Goal: Information Seeking & Learning: Learn about a topic

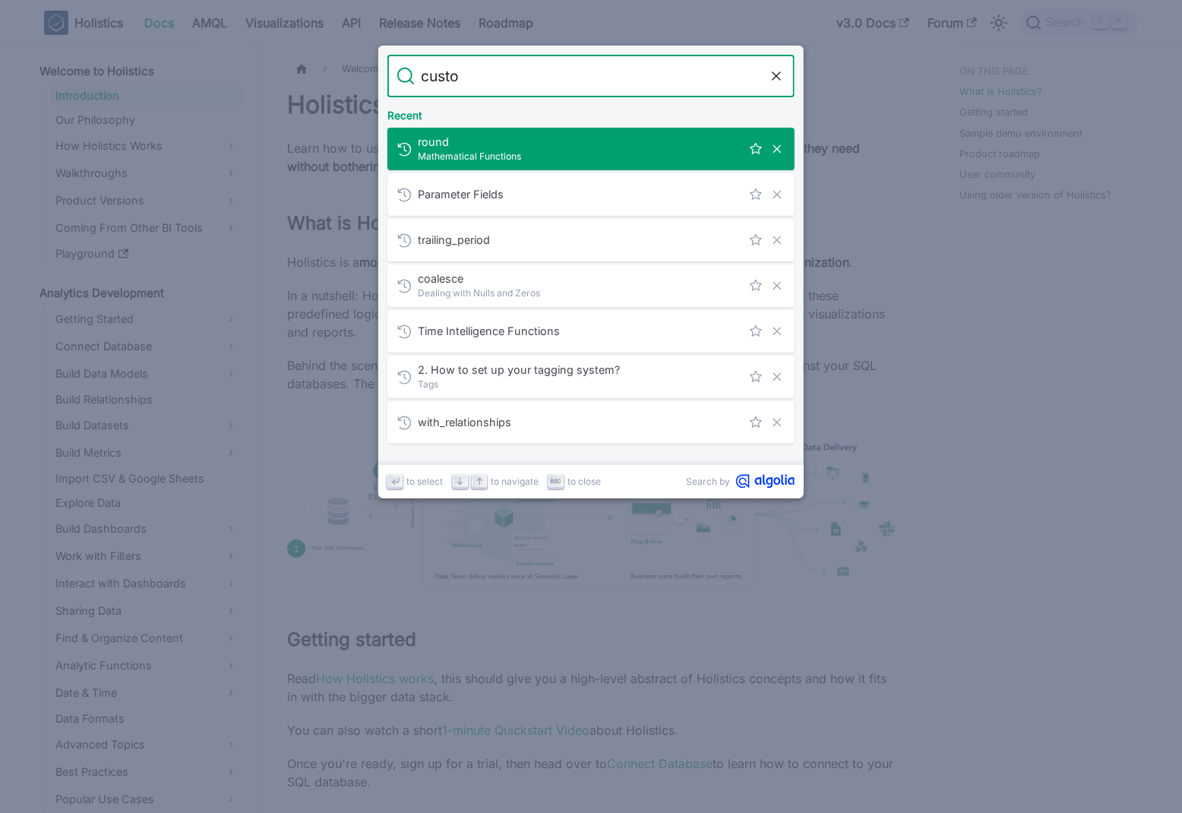
type input "custom"
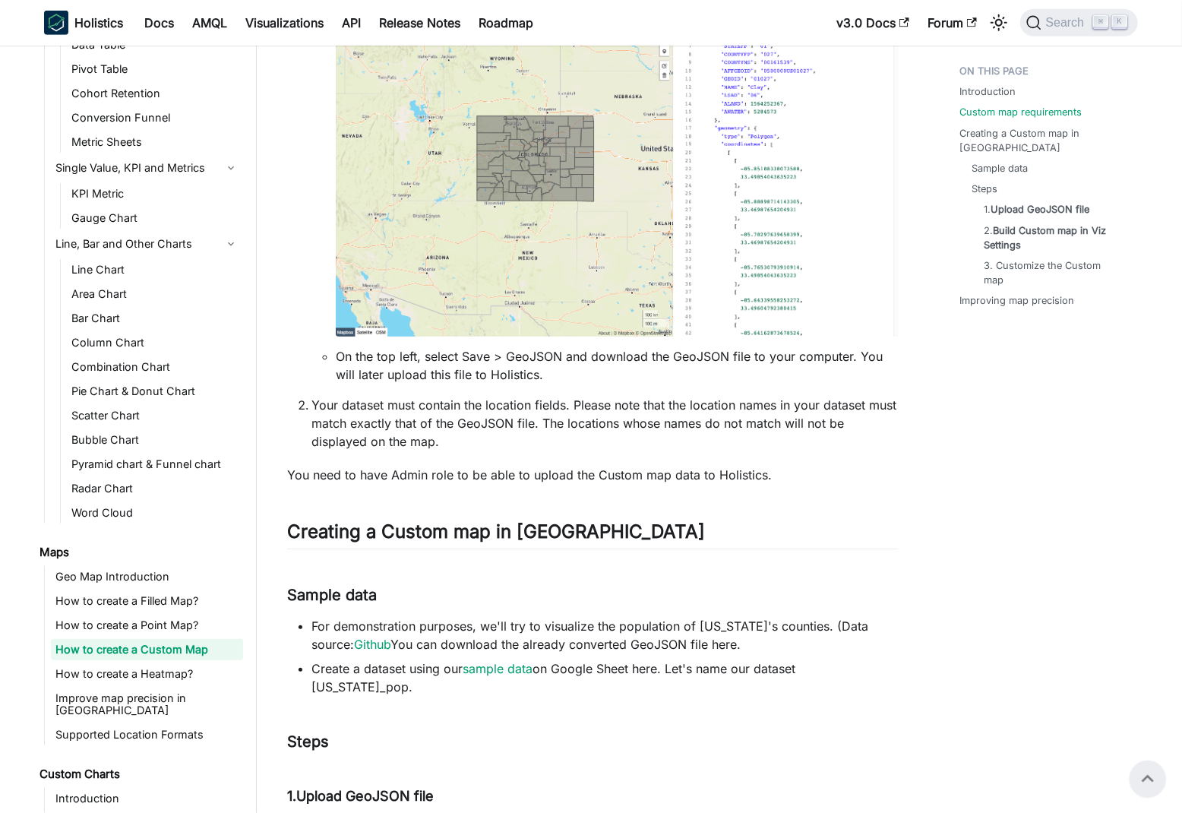
scroll to position [541, 0]
click at [191, 613] on ul "Geo Map Introduction How to create a Filled Map? How to create a Point Map? How…" at bounding box center [143, 655] width 199 height 179
click at [178, 621] on link "How to create a Point Map?" at bounding box center [147, 625] width 192 height 21
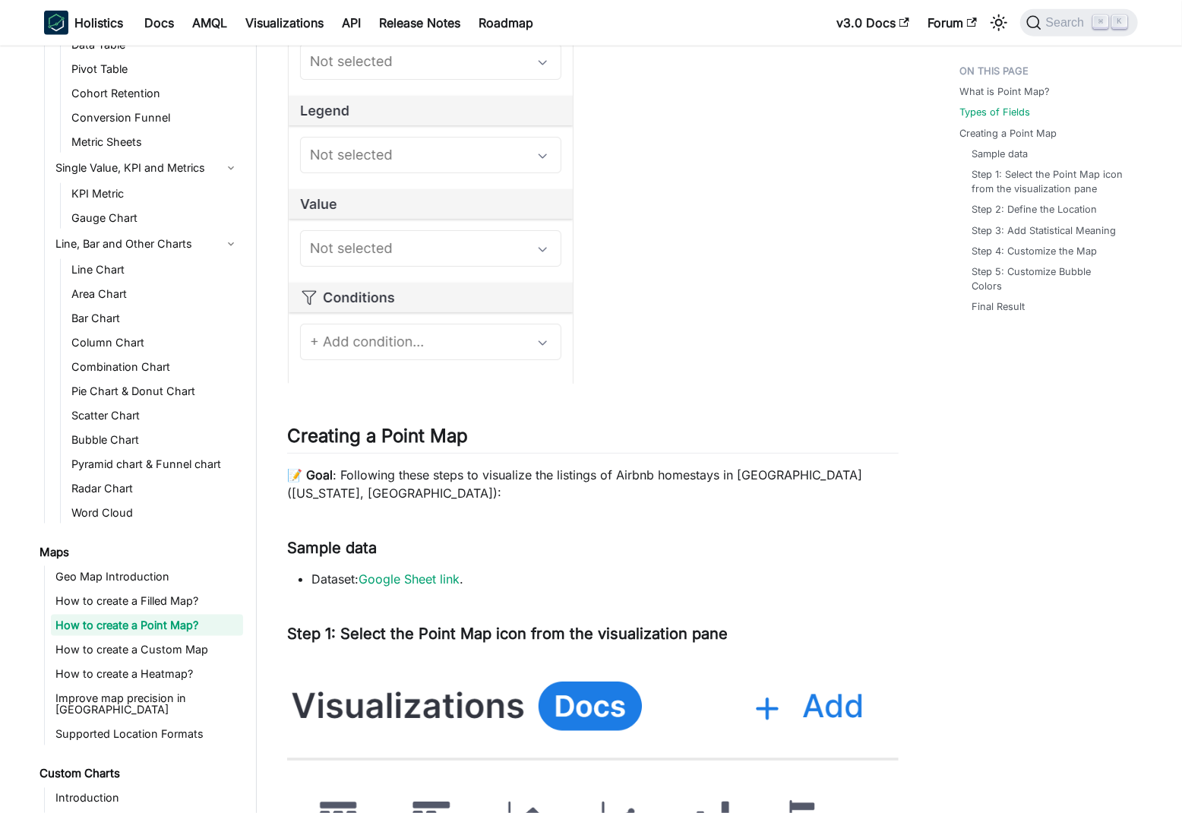
scroll to position [926, 0]
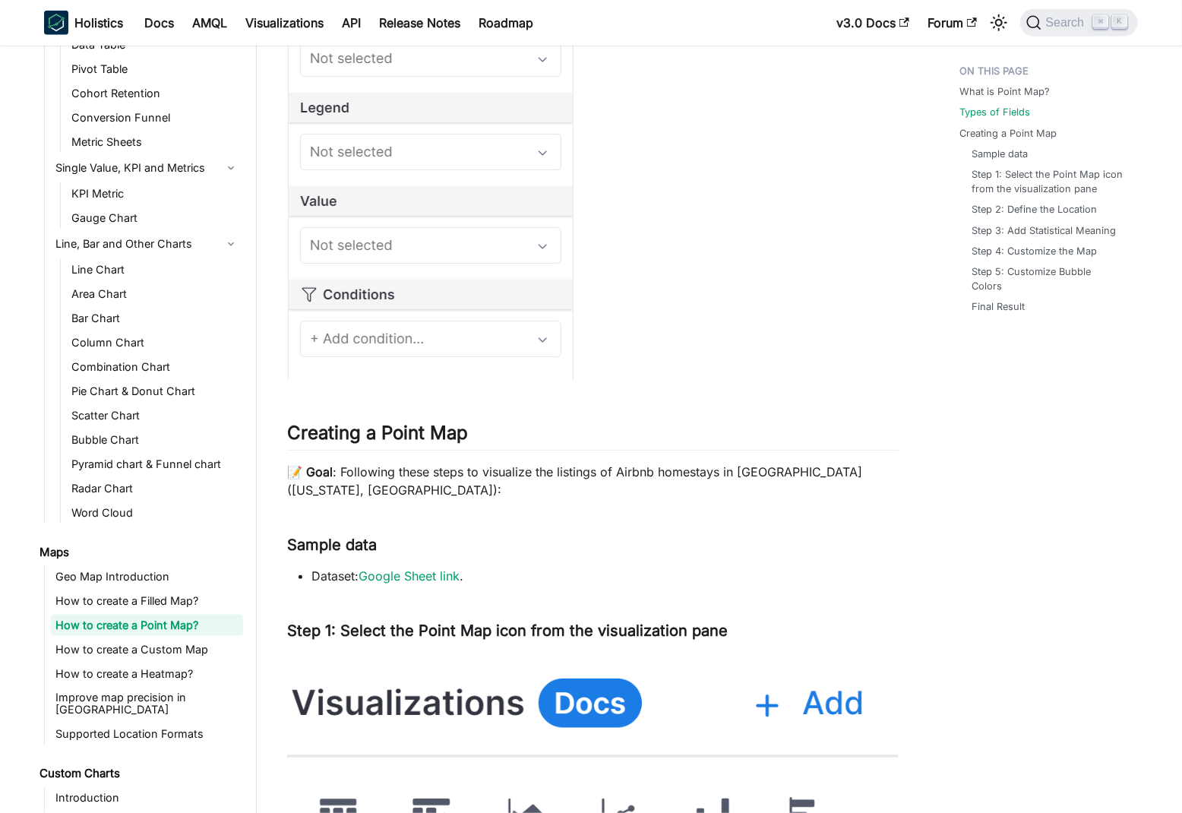
click at [389, 470] on p "📝 Goal : Following these steps to visualize the listings of Airbnb homestays in…" at bounding box center [593, 481] width 612 height 36
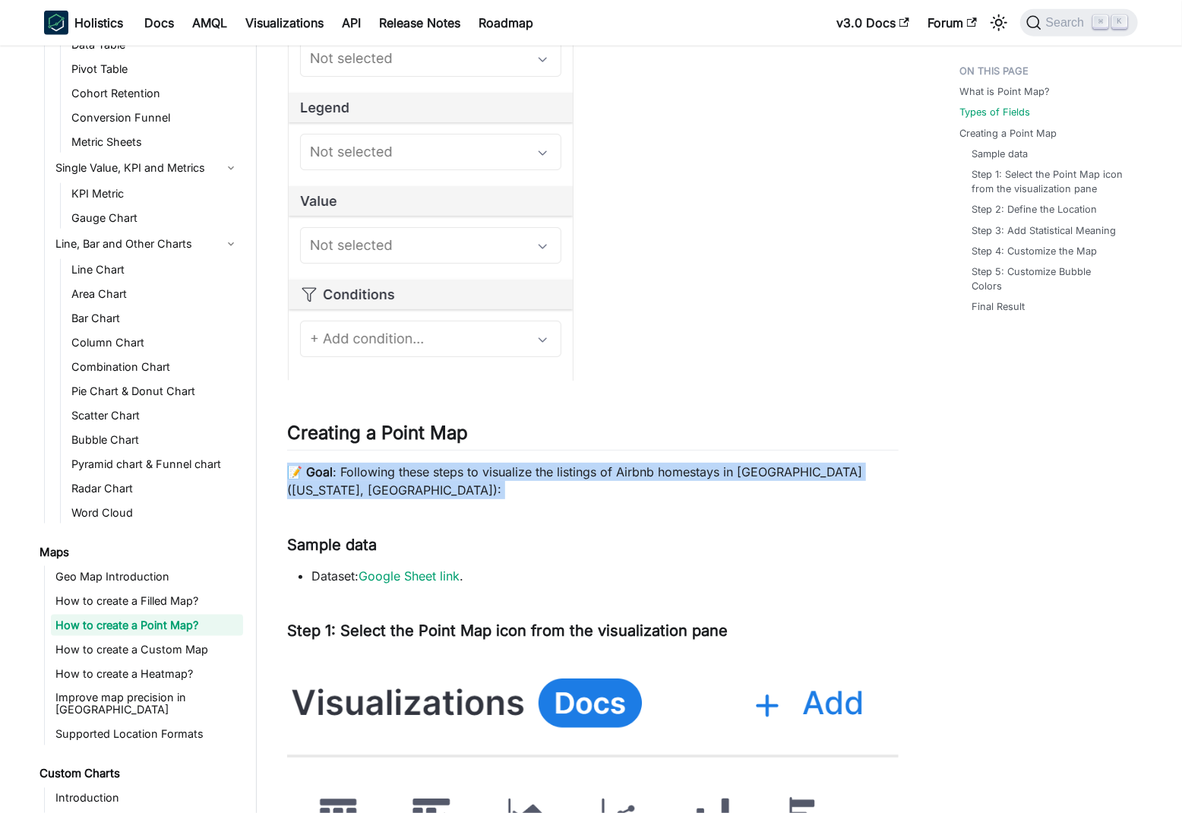
click at [488, 476] on p "📝 Goal : Following these steps to visualize the listings of Airbnb homestays in…" at bounding box center [593, 481] width 612 height 36
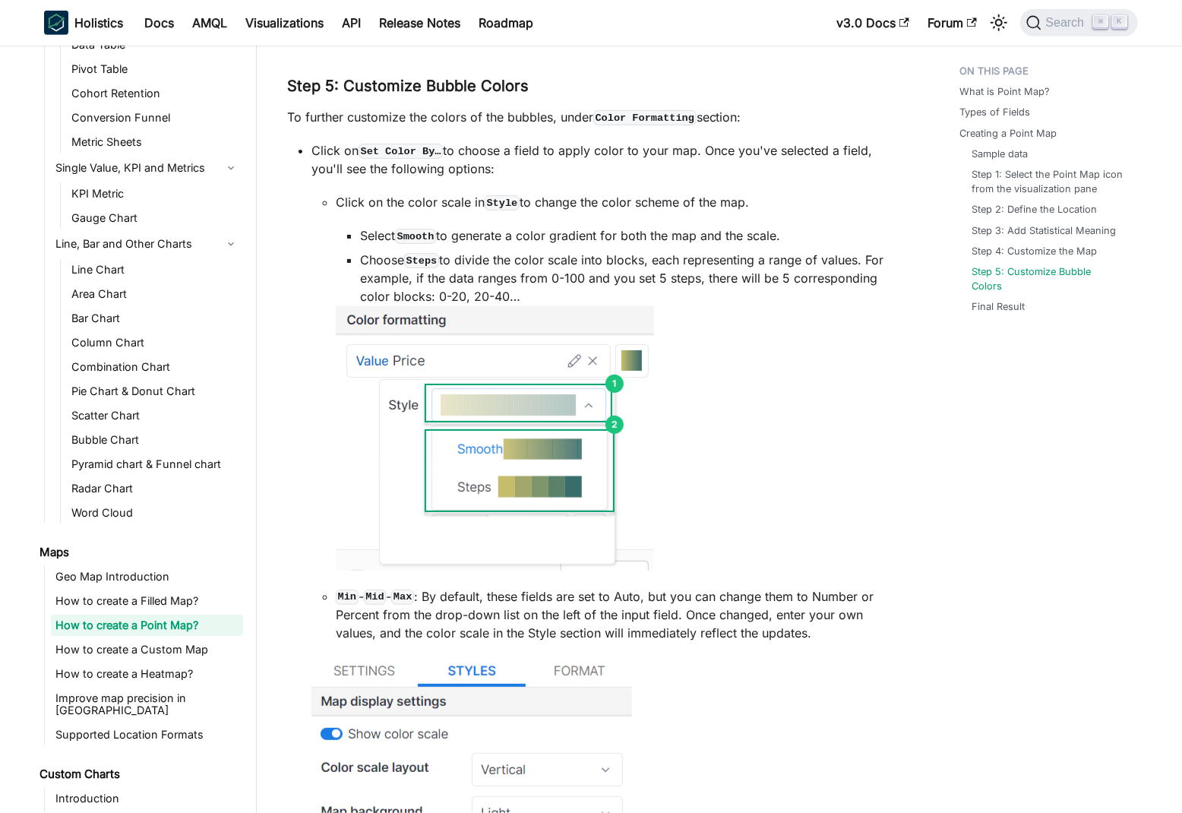
scroll to position [3768, 0]
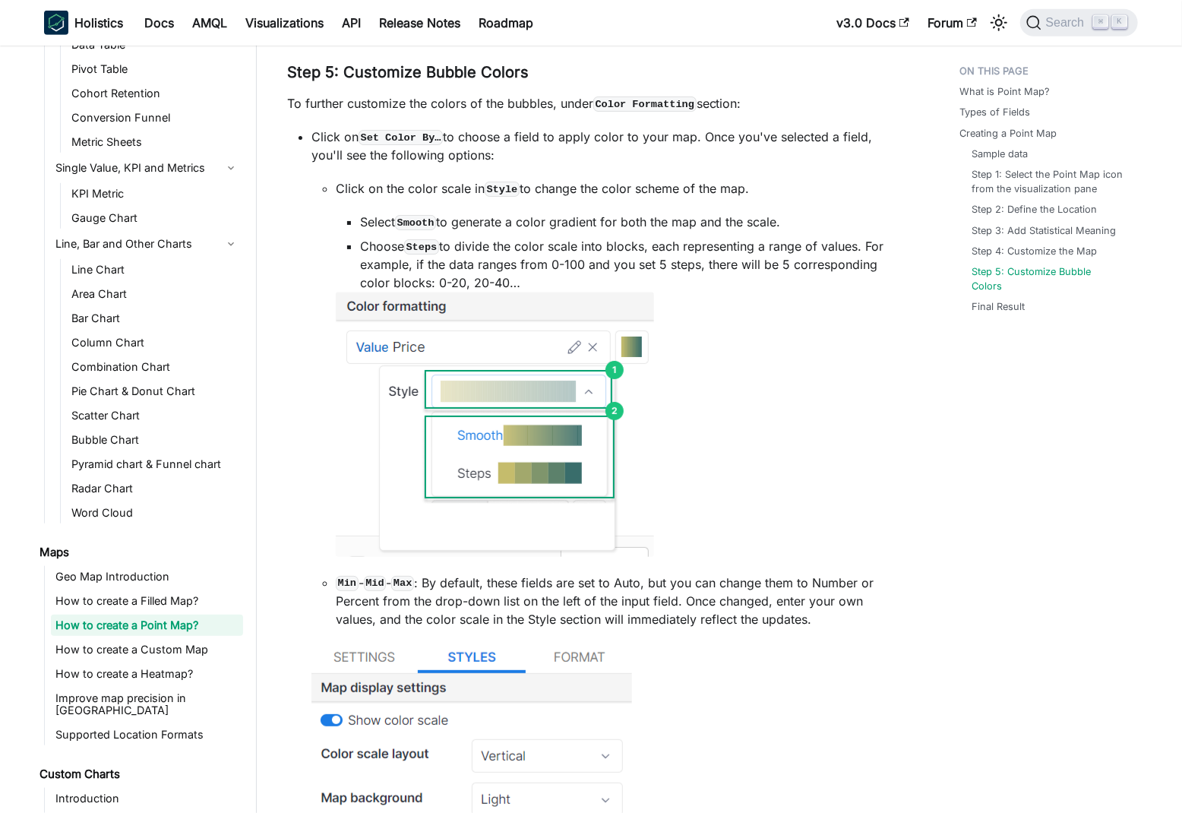
click at [461, 248] on li "Choose Steps to divide the color scale into blocks, each representing a range o…" at bounding box center [629, 264] width 539 height 55
drag, startPoint x: 461, startPoint y: 248, endPoint x: 881, endPoint y: 251, distance: 420.2
click at [881, 251] on li "Choose Steps to divide the color scale into blocks, each representing a range o…" at bounding box center [629, 264] width 539 height 55
click at [366, 264] on li "Choose Steps to divide the color scale into blocks, each representing a range o…" at bounding box center [629, 264] width 539 height 55
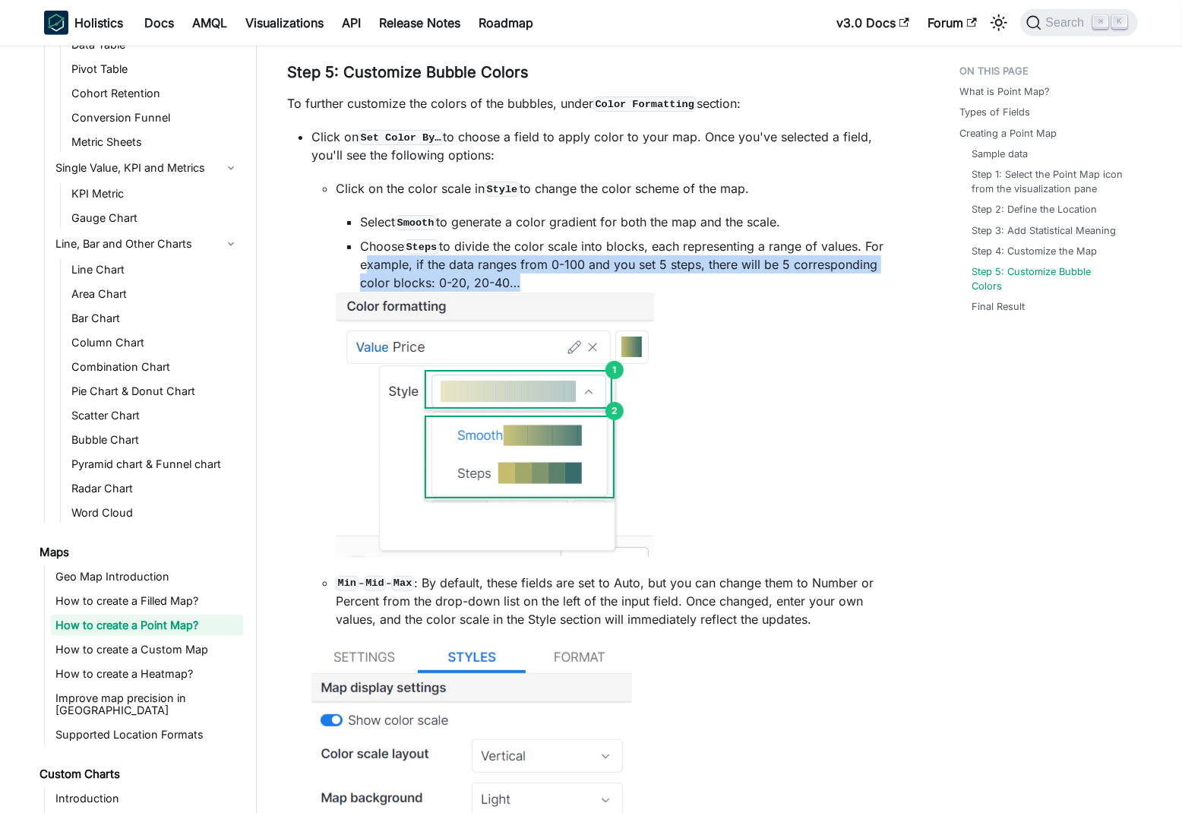
drag, startPoint x: 366, startPoint y: 264, endPoint x: 667, endPoint y: 276, distance: 301.1
click at [667, 276] on li "Choose Steps to divide the color scale into blocks, each representing a range o…" at bounding box center [629, 264] width 539 height 55
click at [726, 283] on li "Choose Steps to divide the color scale into blocks, each representing a range o…" at bounding box center [629, 264] width 539 height 55
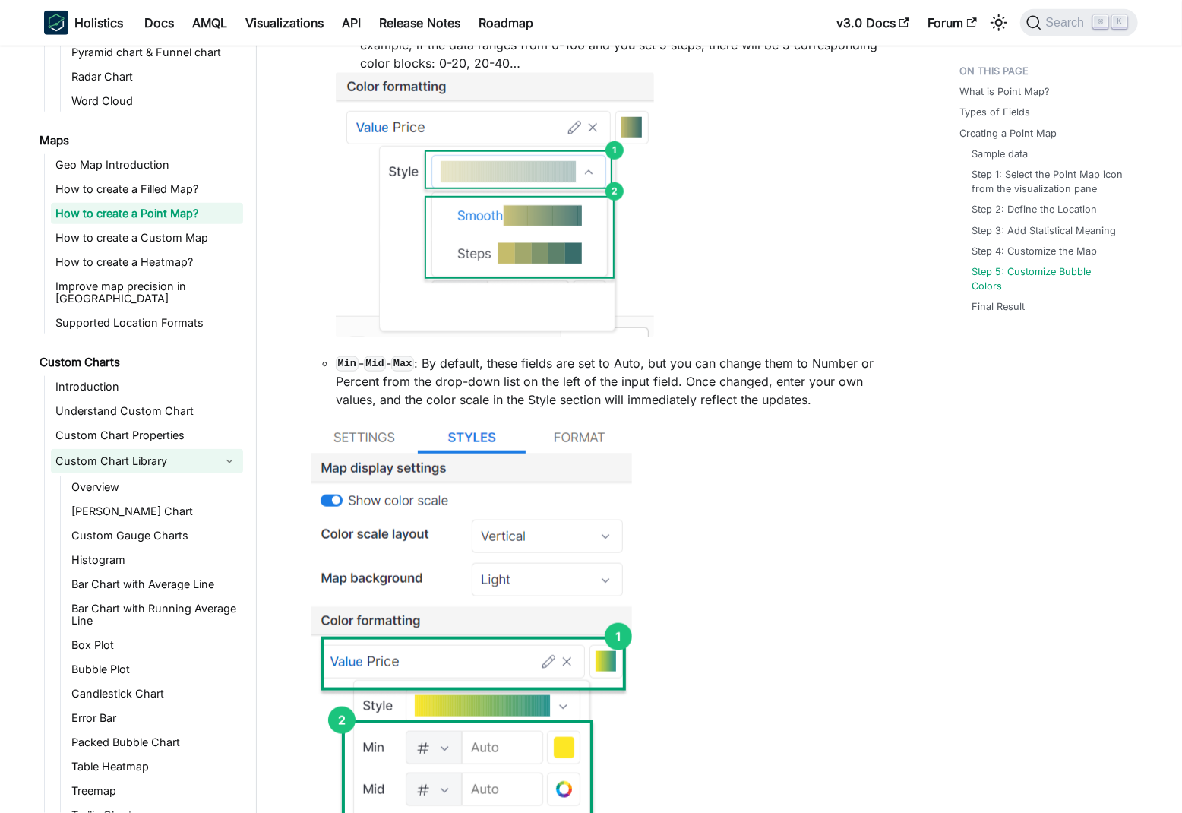
scroll to position [574, 0]
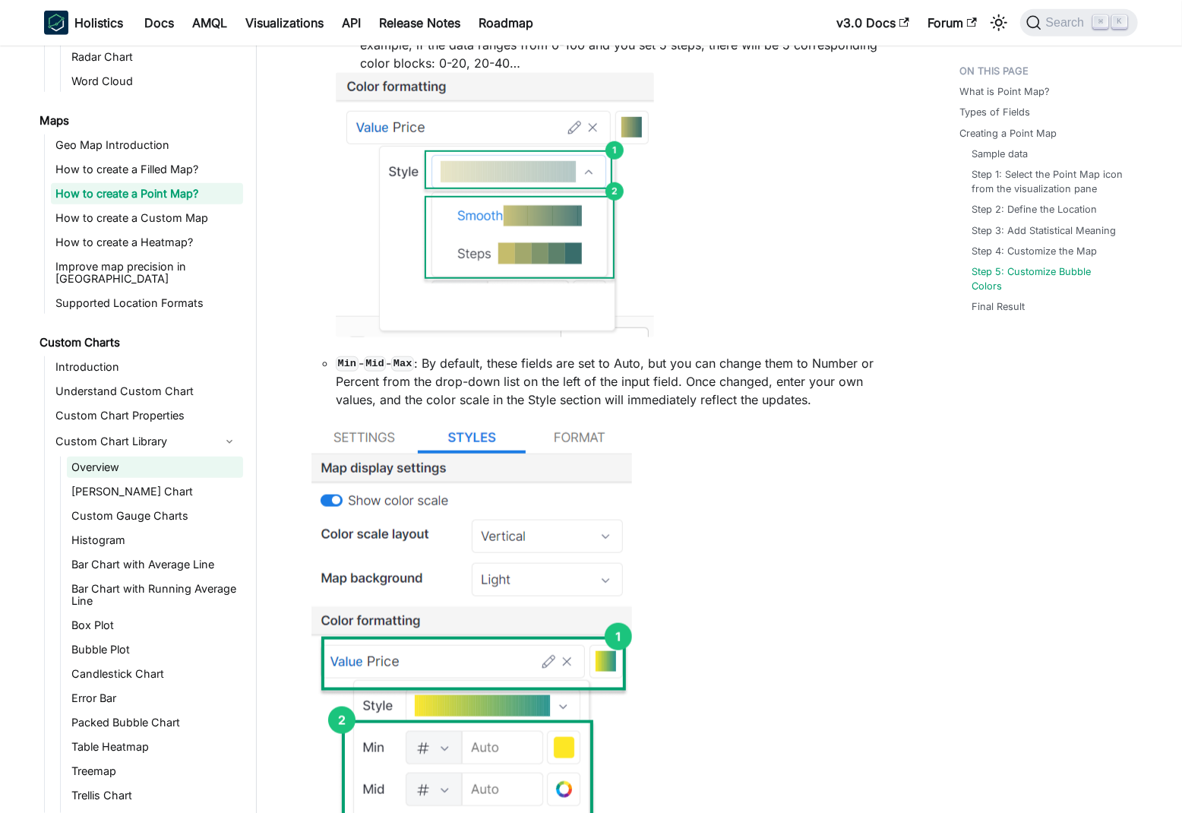
click at [149, 463] on link "Overview" at bounding box center [155, 467] width 176 height 21
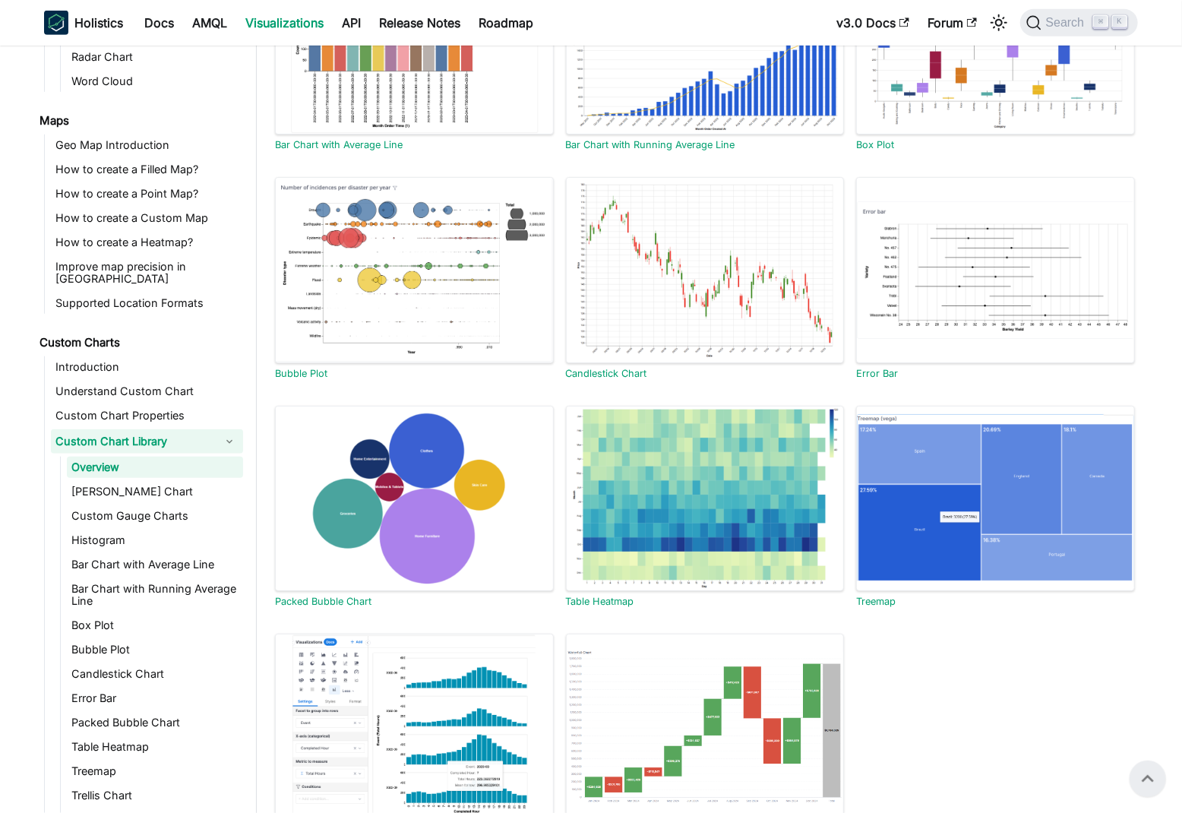
scroll to position [419, 0]
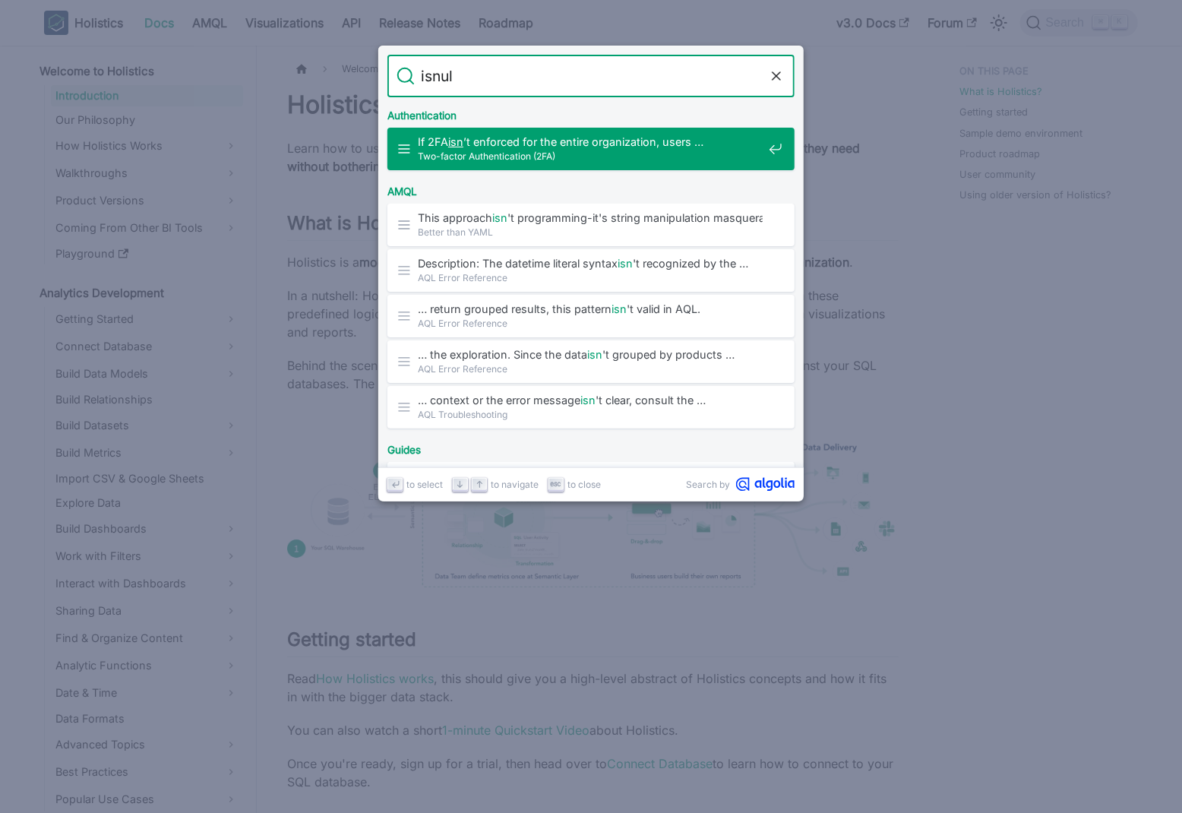
type input "isnull"
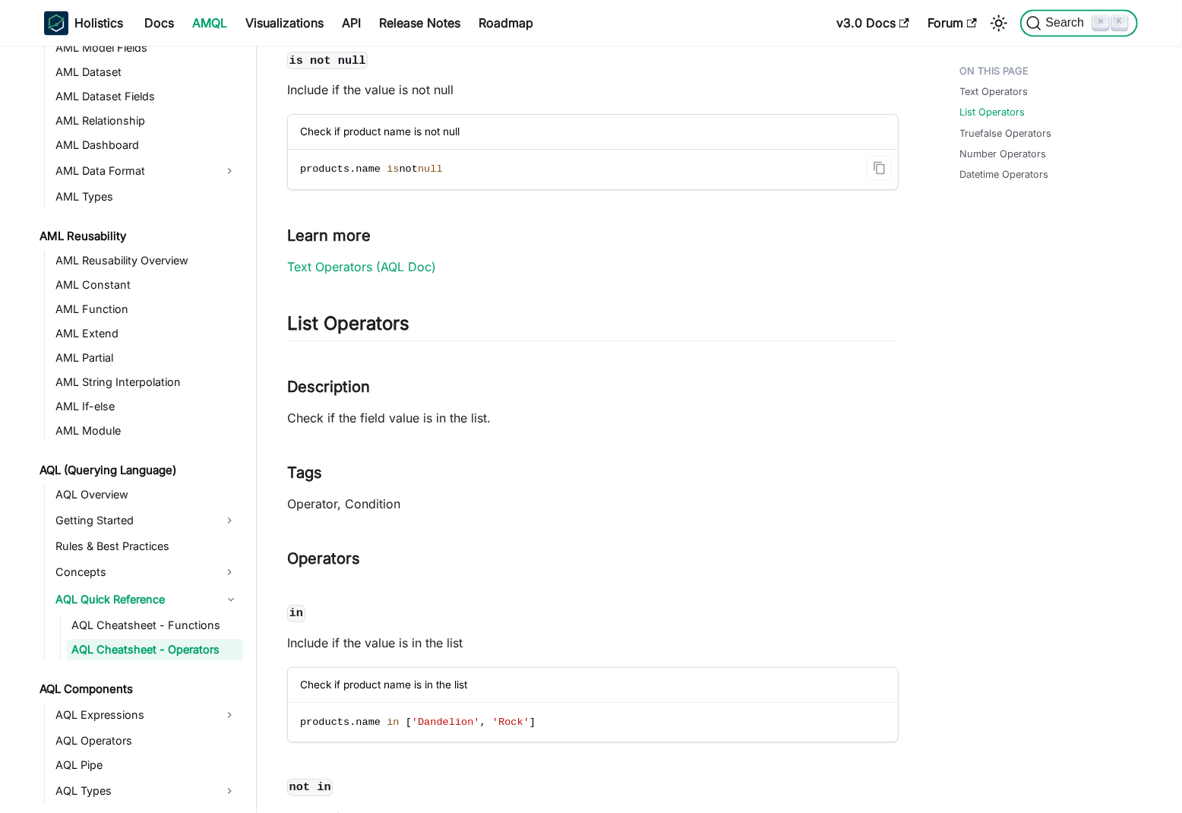
scroll to position [1668, 0]
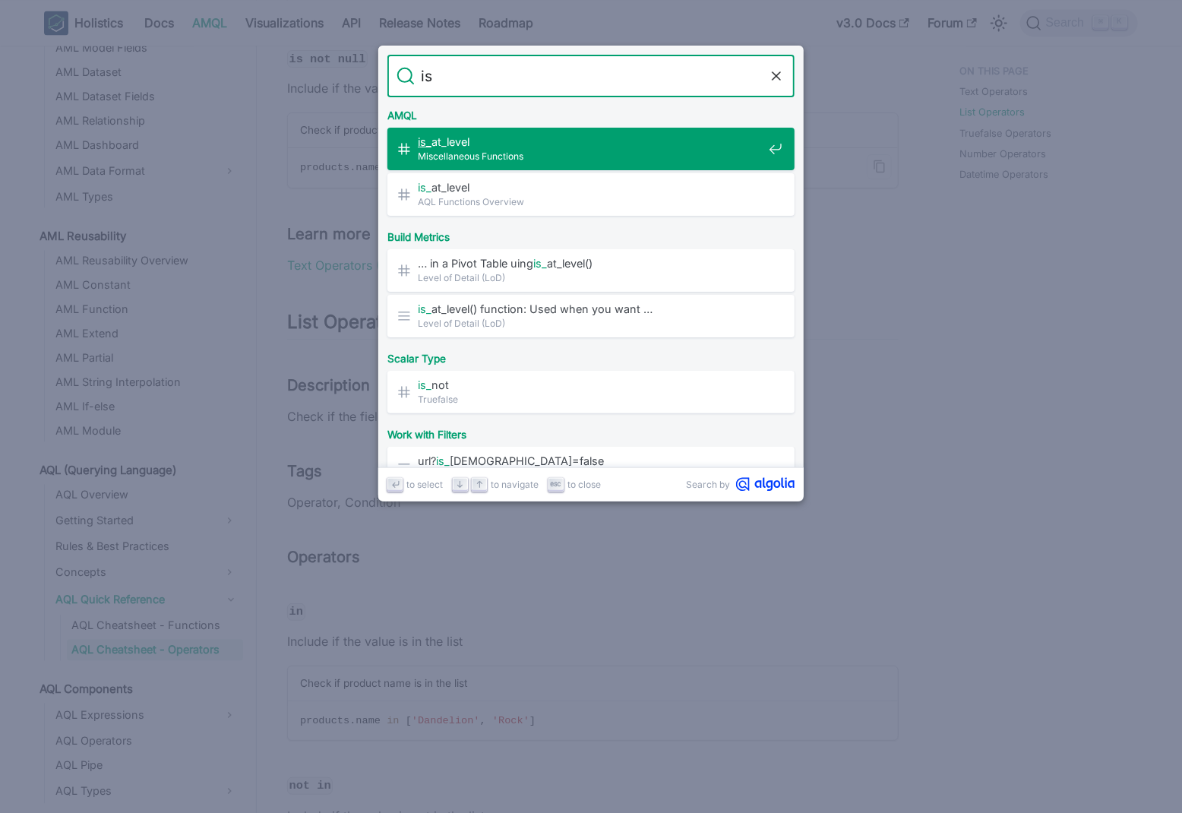
type input "i"
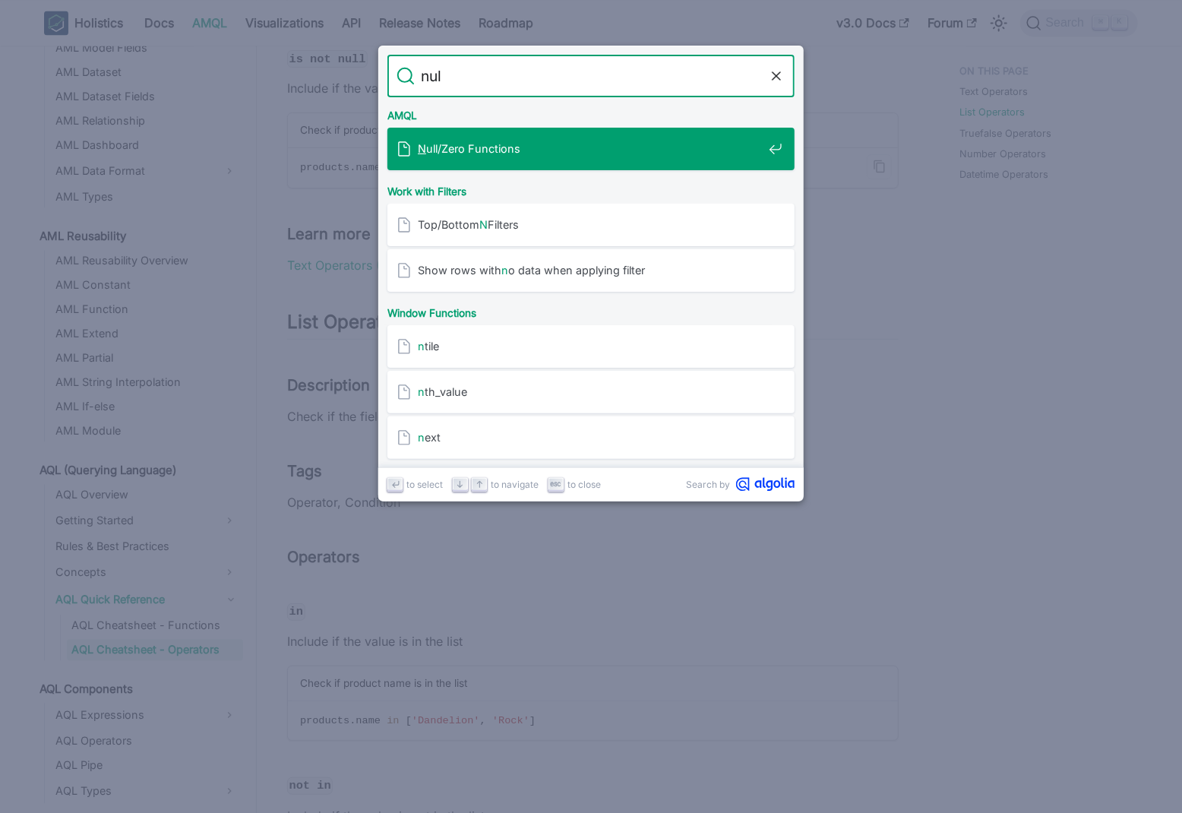
type input "null"
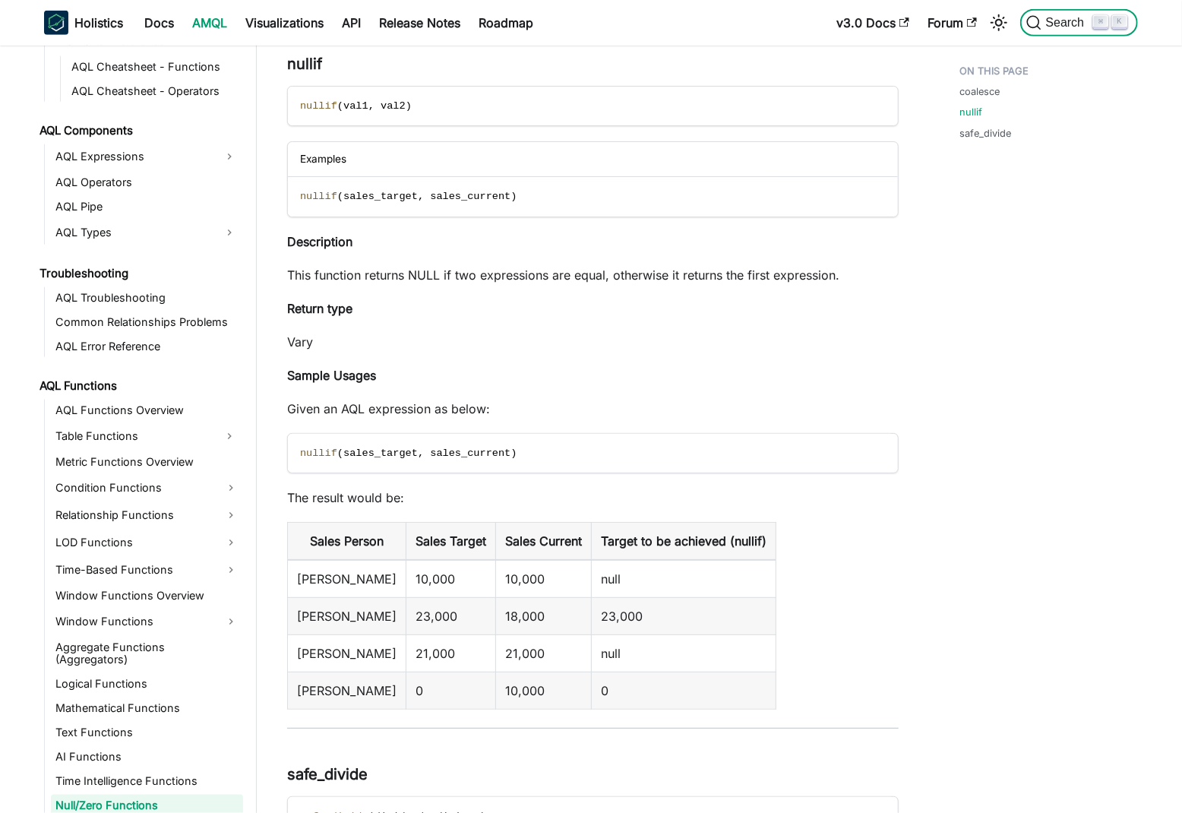
scroll to position [840, 0]
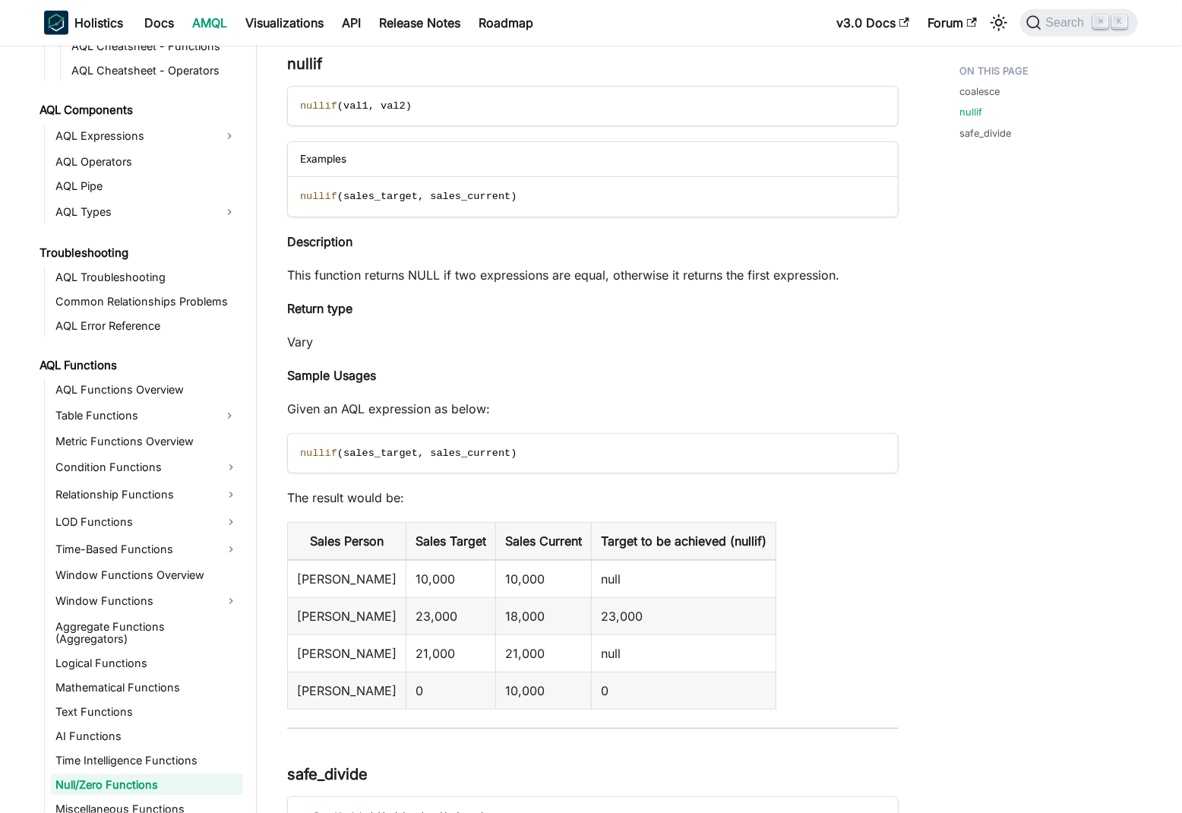
click at [997, 344] on div "coalesce nullif safe_divide" at bounding box center [1041, 239] width 224 height 1915
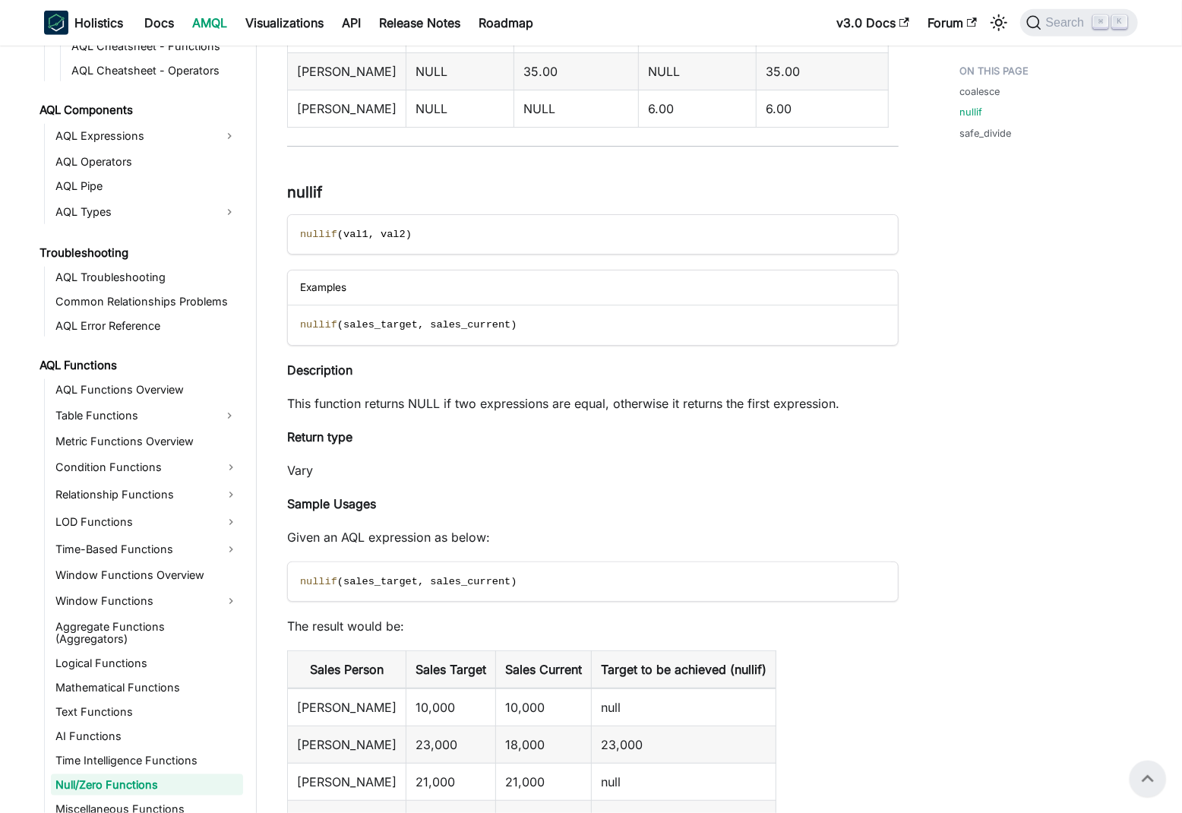
scroll to position [615, 0]
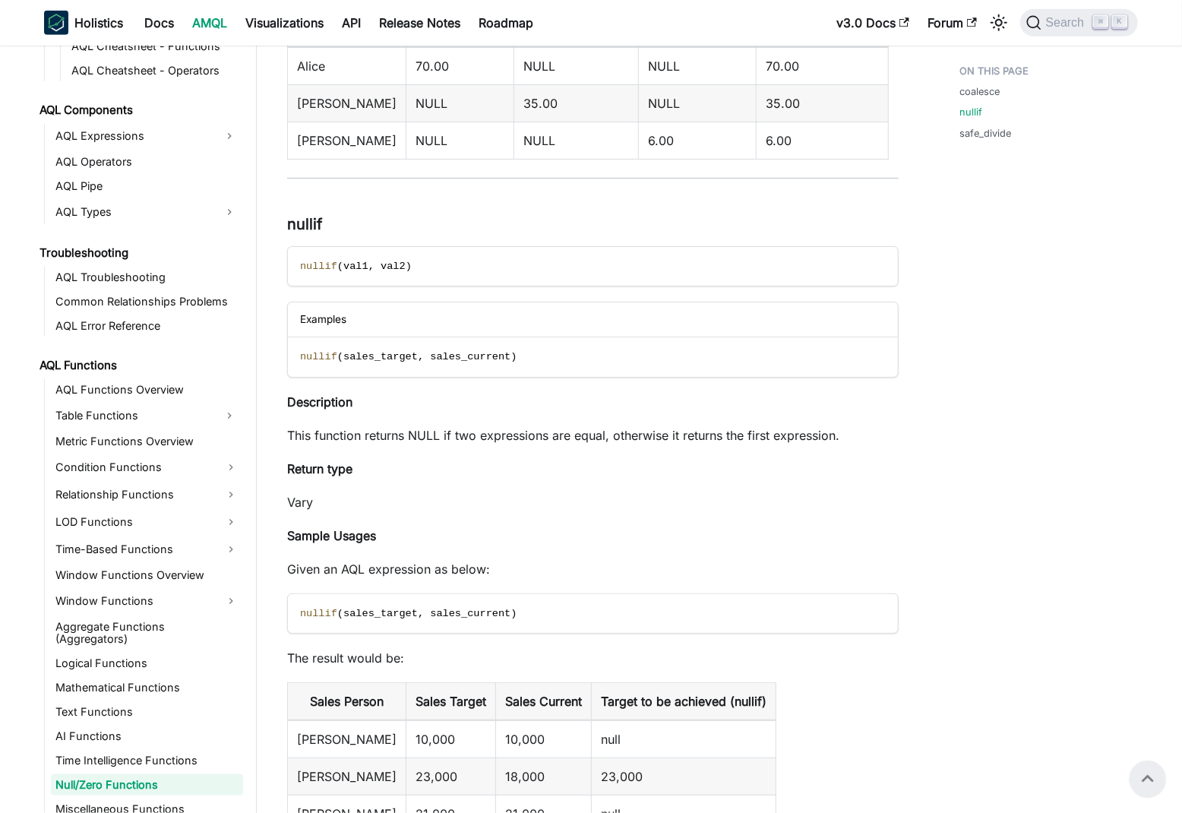
click at [353, 435] on p "This function returns NULL if two expressions are equal, otherwise it returns t…" at bounding box center [593, 435] width 612 height 18
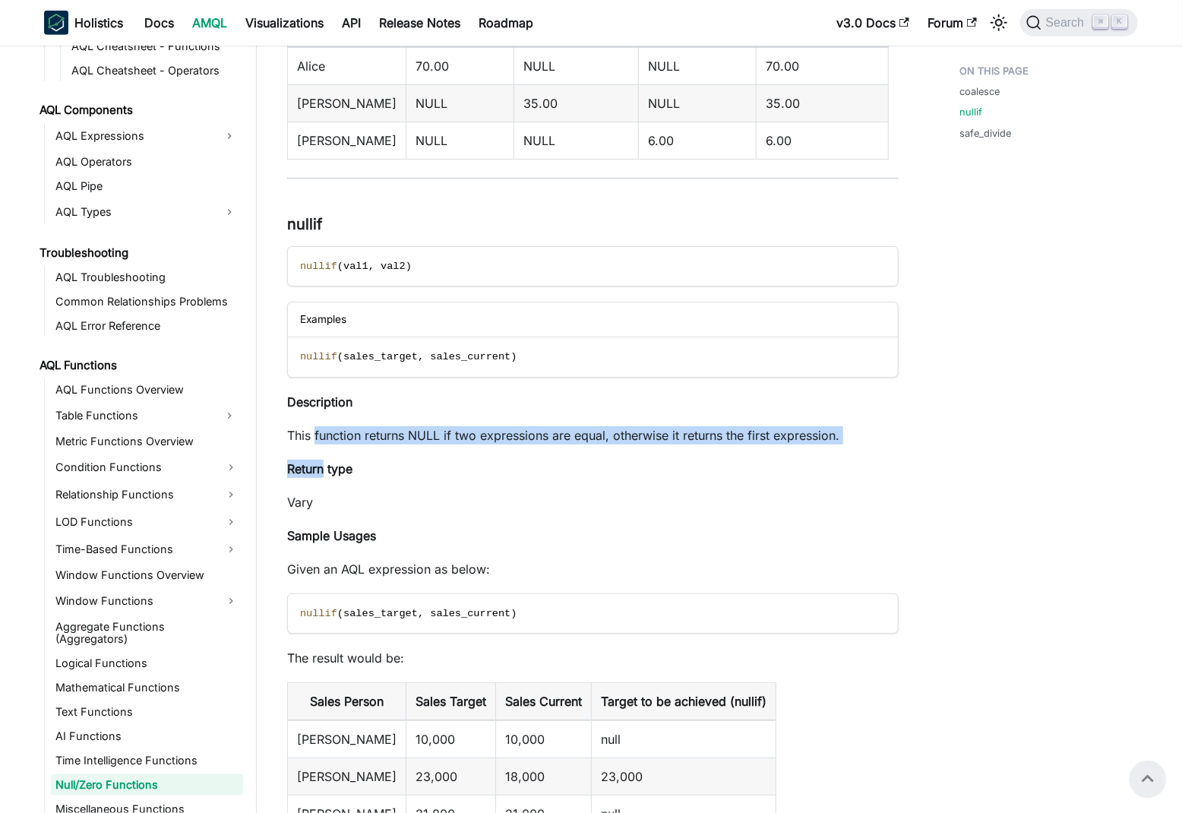
drag, startPoint x: 353, startPoint y: 435, endPoint x: 805, endPoint y: 444, distance: 451.4
click at [805, 444] on div "Null/Zero Functions coalesce ​ coalesce ( val1 , val2 , . . . ) Examples coales…" at bounding box center [593, 347] width 612 height 1747
click at [830, 435] on p "This function returns NULL if two expressions are equal, otherwise it returns t…" at bounding box center [593, 435] width 612 height 18
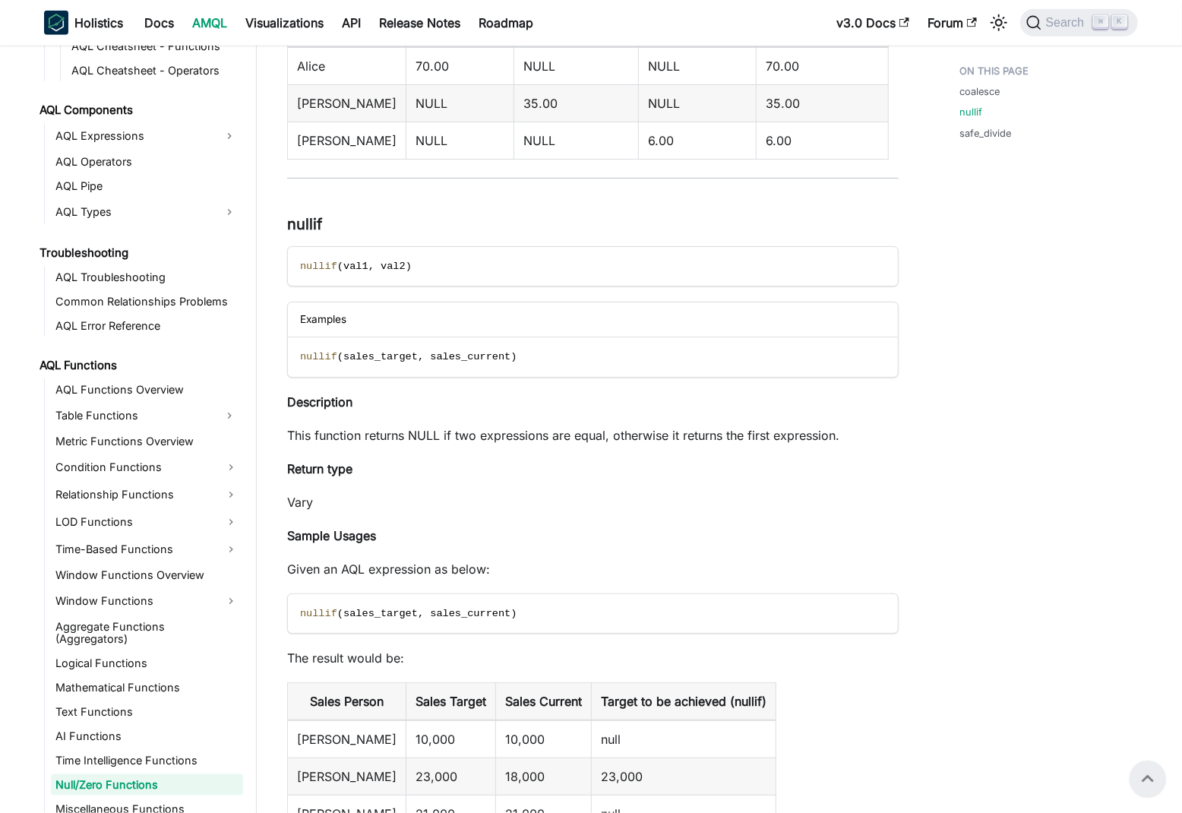
click at [422, 431] on p "This function returns NULL if two expressions are equal, otherwise it returns t…" at bounding box center [593, 435] width 612 height 18
click at [447, 432] on p "This function returns NULL if two expressions are equal, otherwise it returns t…" at bounding box center [593, 435] width 612 height 18
drag, startPoint x: 447, startPoint y: 432, endPoint x: 816, endPoint y: 425, distance: 369.3
click at [816, 426] on p "This function returns NULL if two expressions are equal, otherwise it returns t…" at bounding box center [593, 435] width 612 height 18
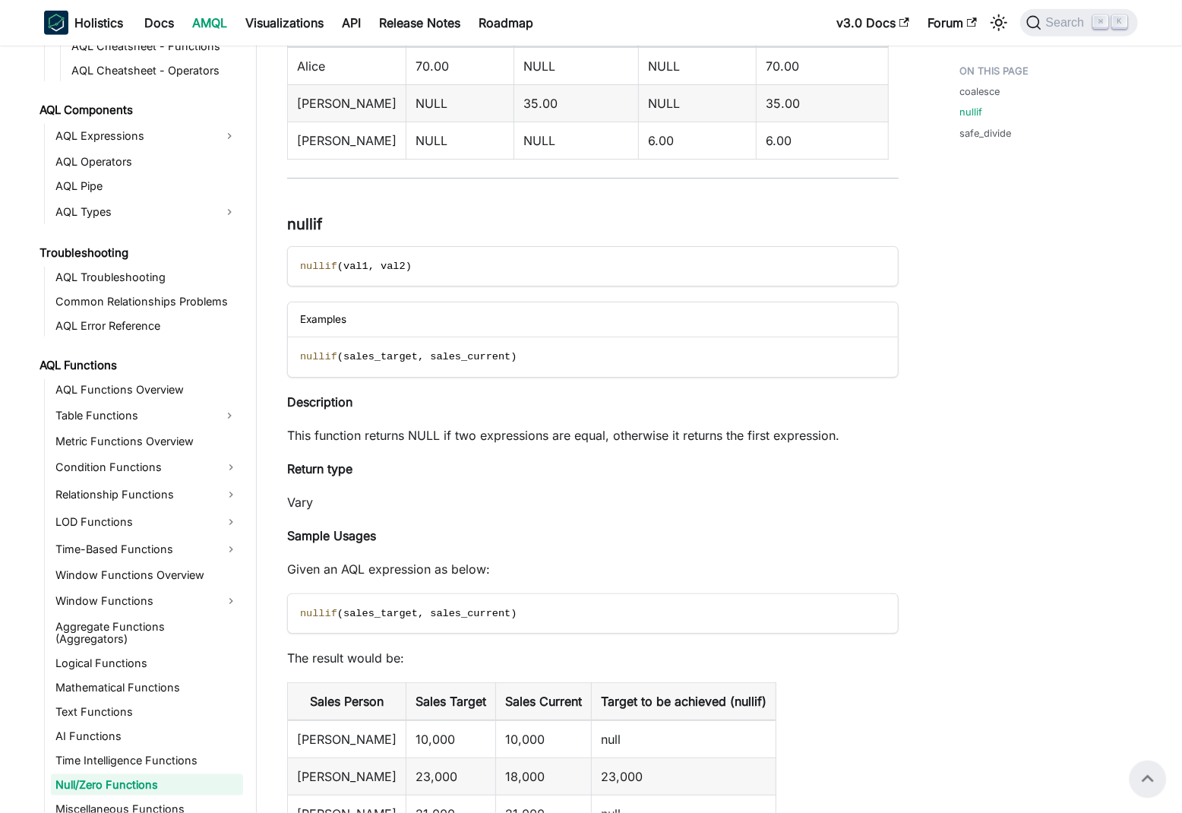
click at [627, 443] on div "Null/Zero Functions coalesce ​ coalesce ( val1 , val2 , . . . ) Examples coales…" at bounding box center [593, 347] width 612 height 1747
drag, startPoint x: 627, startPoint y: 443, endPoint x: 850, endPoint y: 443, distance: 223.4
click at [850, 443] on div "Null/Zero Functions coalesce ​ coalesce ( val1 , val2 , . . . ) Examples coales…" at bounding box center [593, 347] width 612 height 1747
click at [833, 434] on p "This function returns NULL if two expressions are equal, otherwise it returns t…" at bounding box center [593, 435] width 612 height 18
drag, startPoint x: 833, startPoint y: 434, endPoint x: 592, endPoint y: 435, distance: 241.6
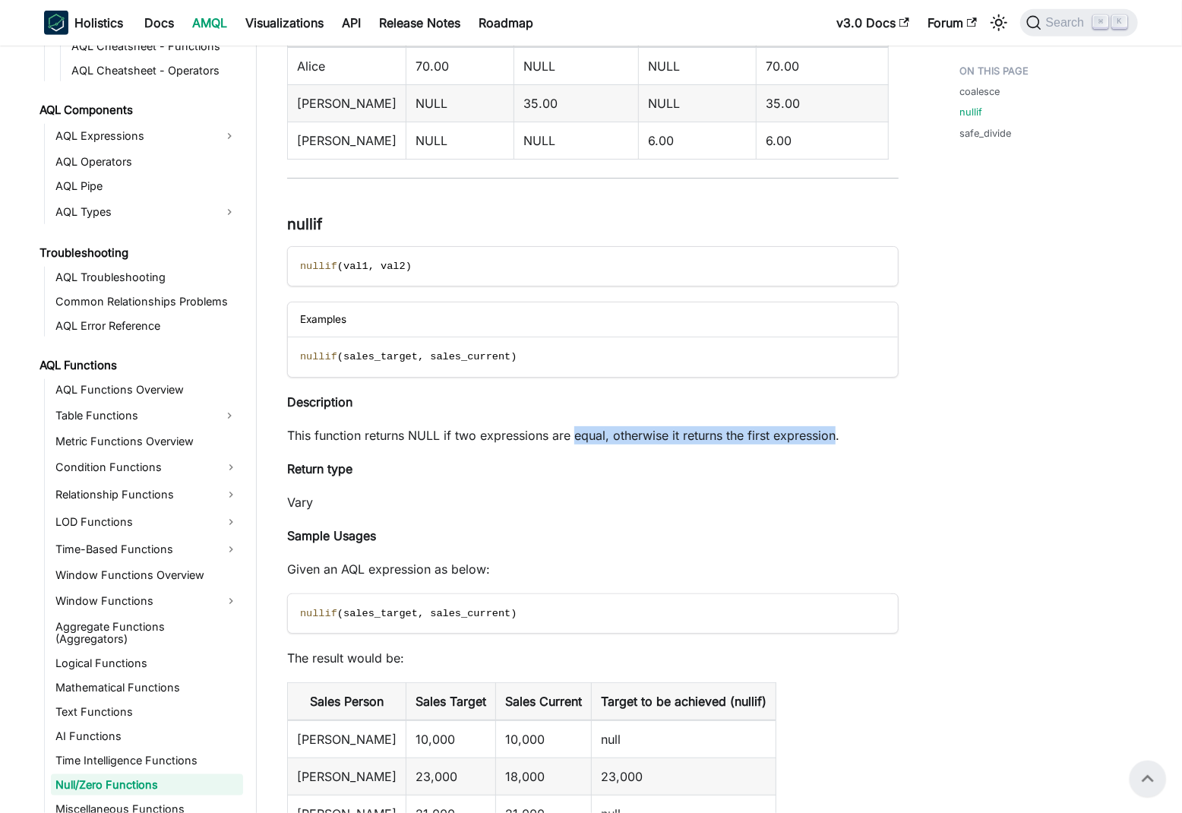
click at [592, 435] on p "This function returns NULL if two expressions are equal, otherwise it returns t…" at bounding box center [593, 435] width 612 height 18
click at [735, 460] on p "Return type" at bounding box center [593, 469] width 612 height 18
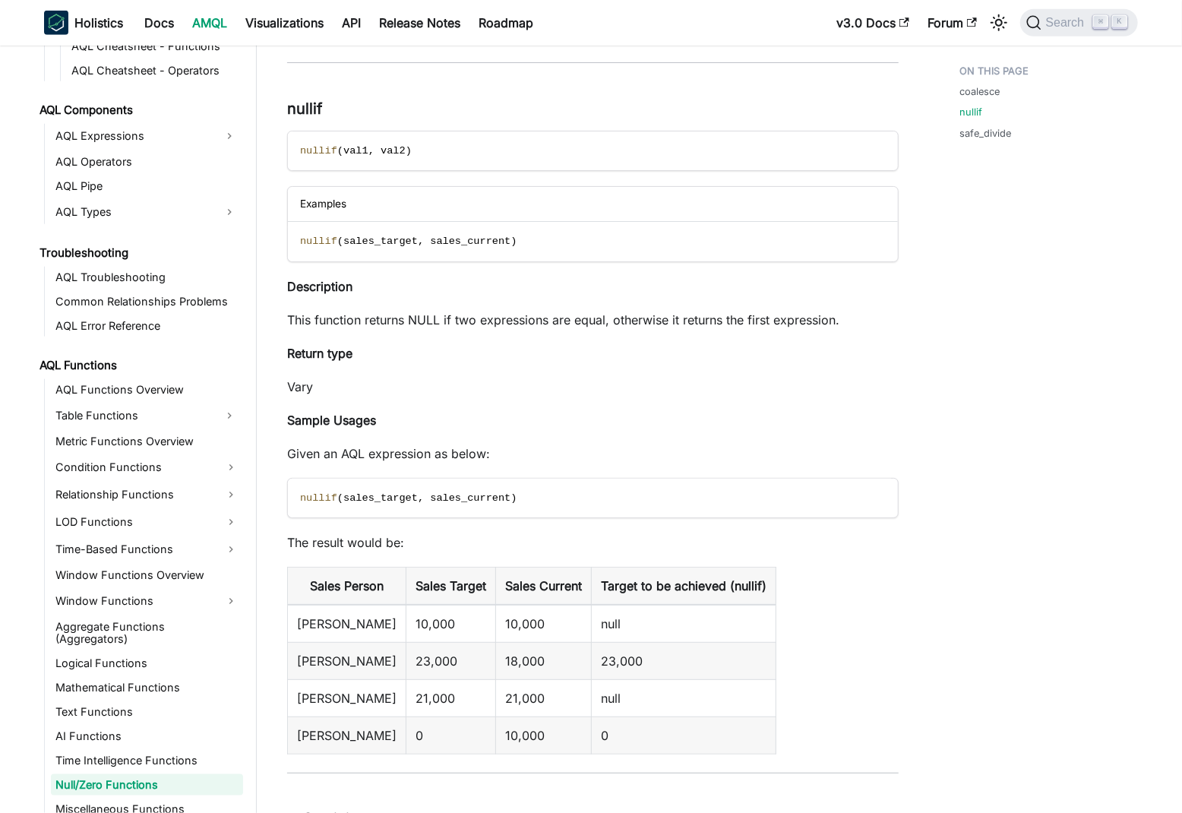
scroll to position [732, 0]
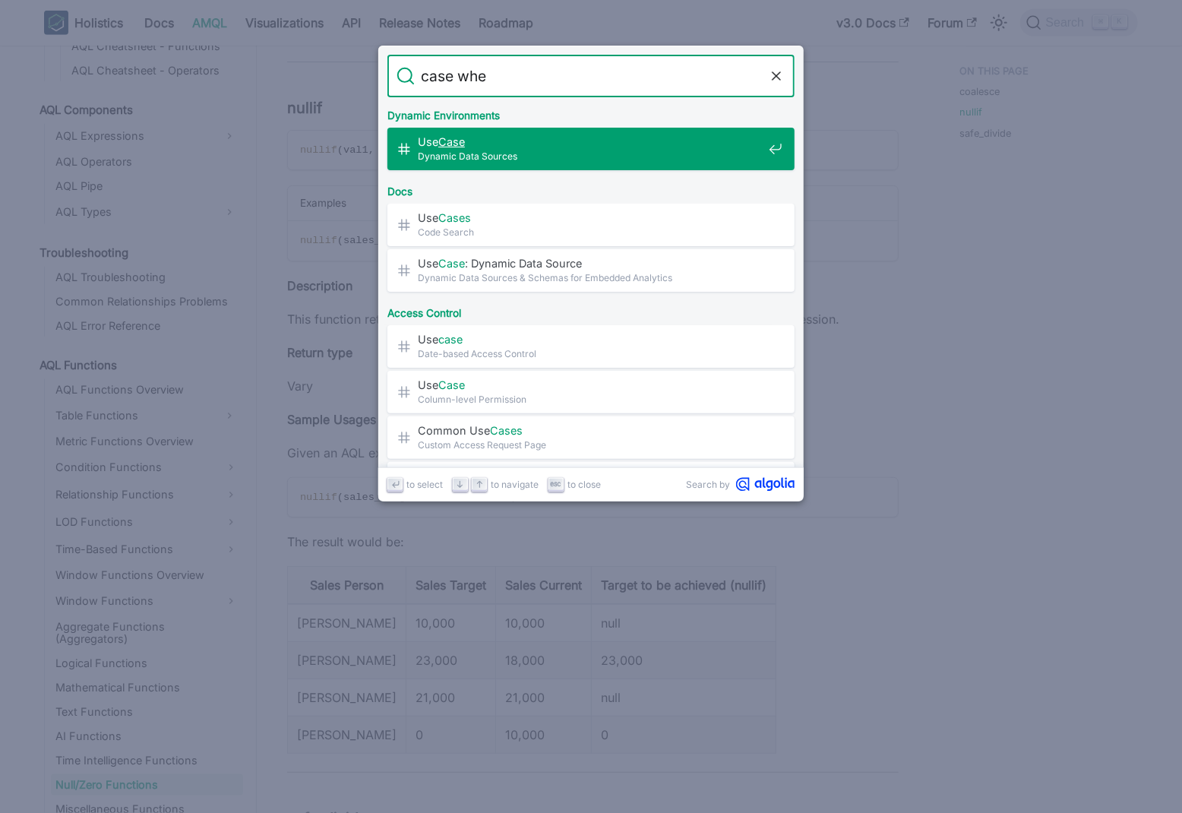
type input "case when"
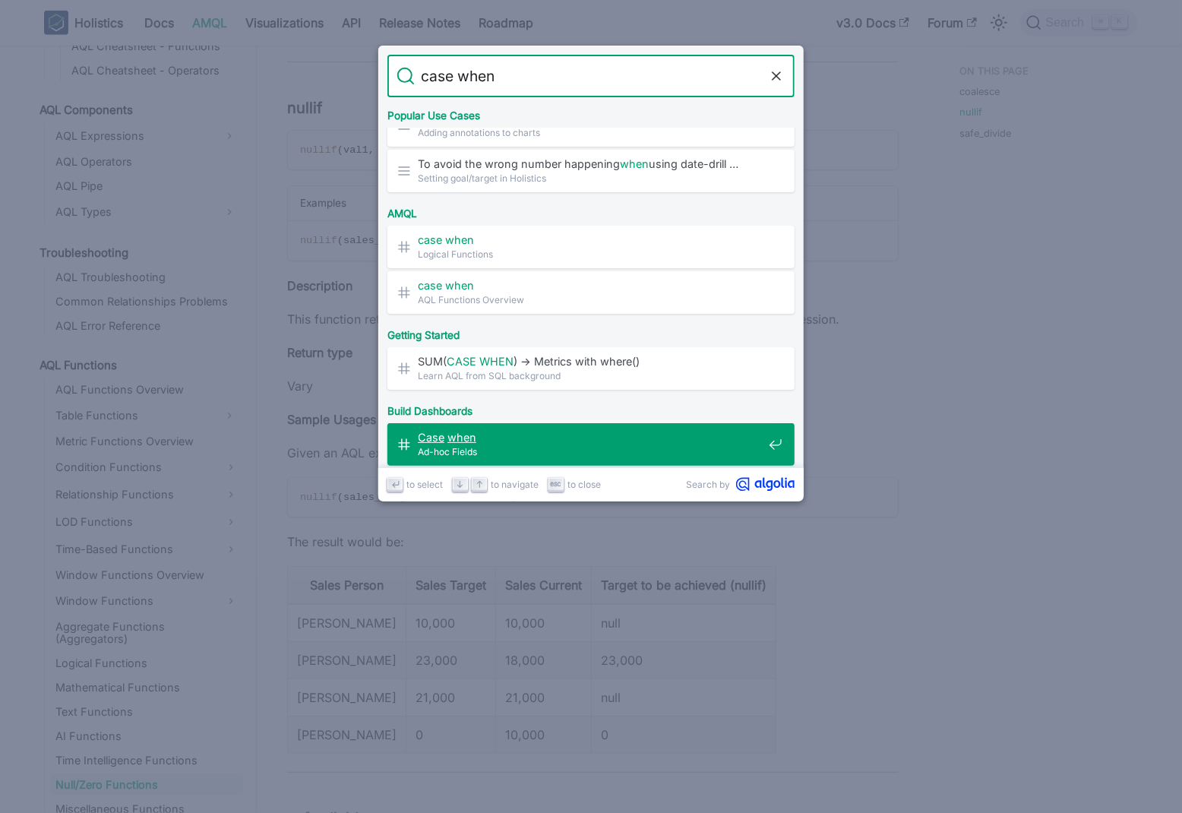
scroll to position [358, 0]
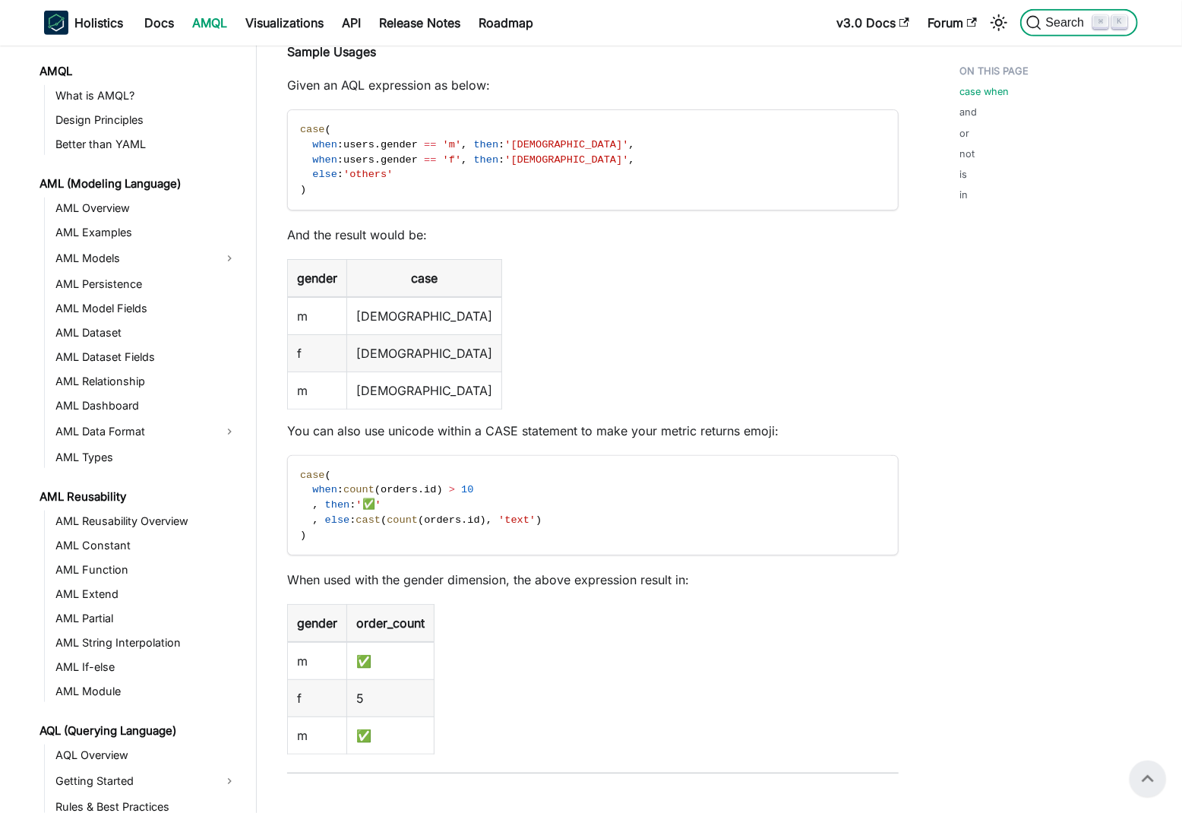
scroll to position [570, 0]
click at [162, 25] on link "Docs" at bounding box center [159, 23] width 48 height 24
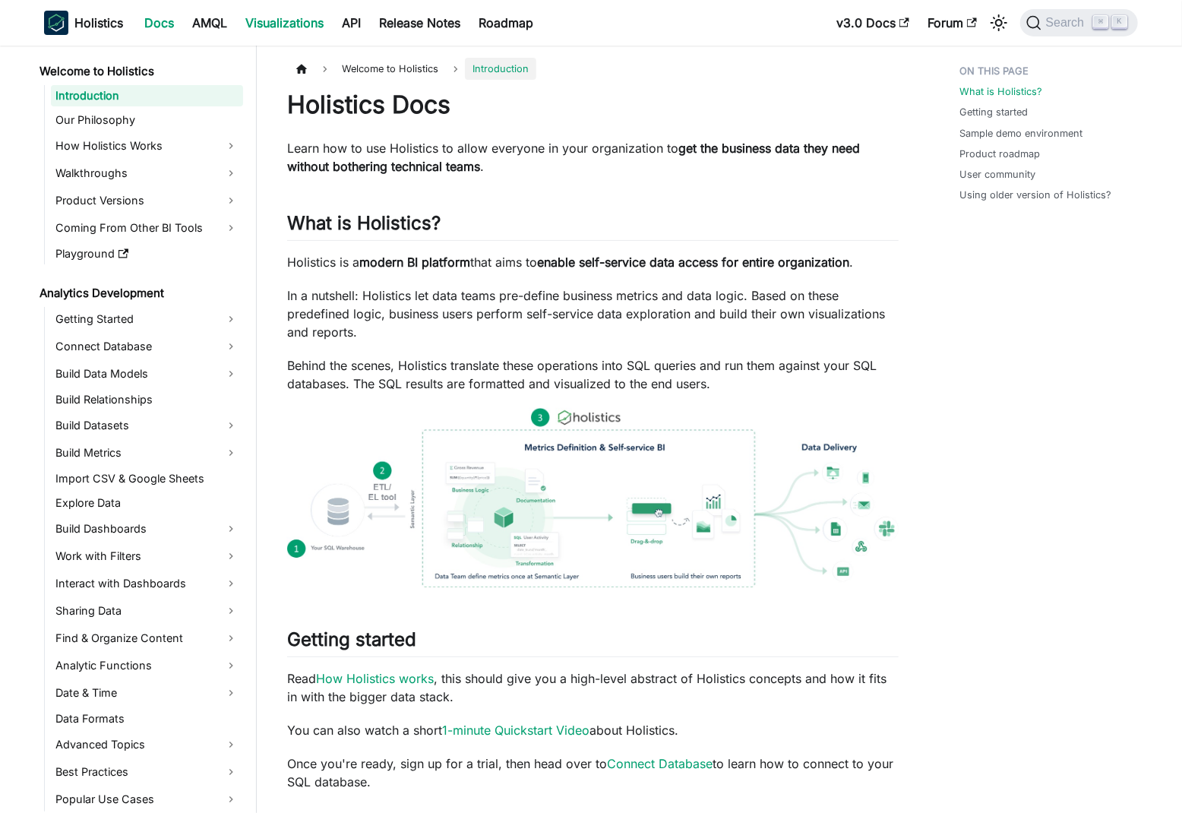
click at [287, 20] on link "Visualizations" at bounding box center [284, 23] width 96 height 24
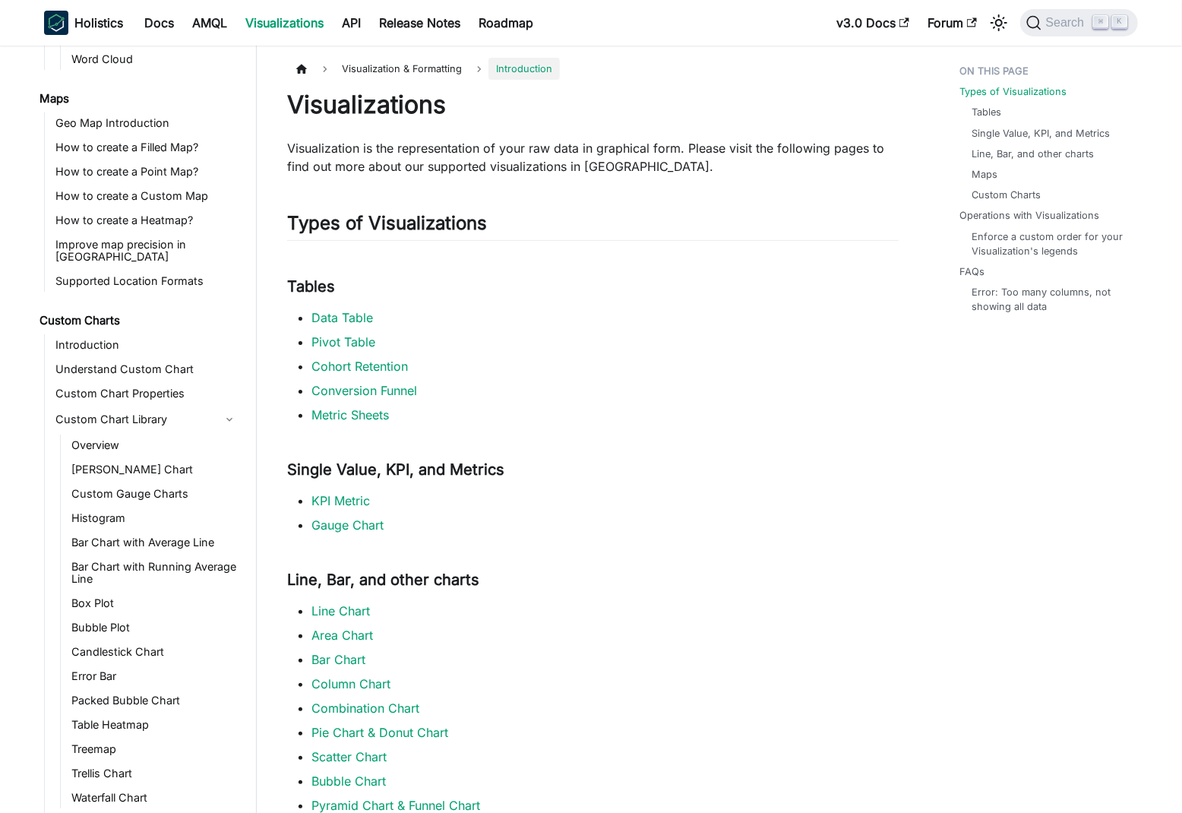
scroll to position [610, 0]
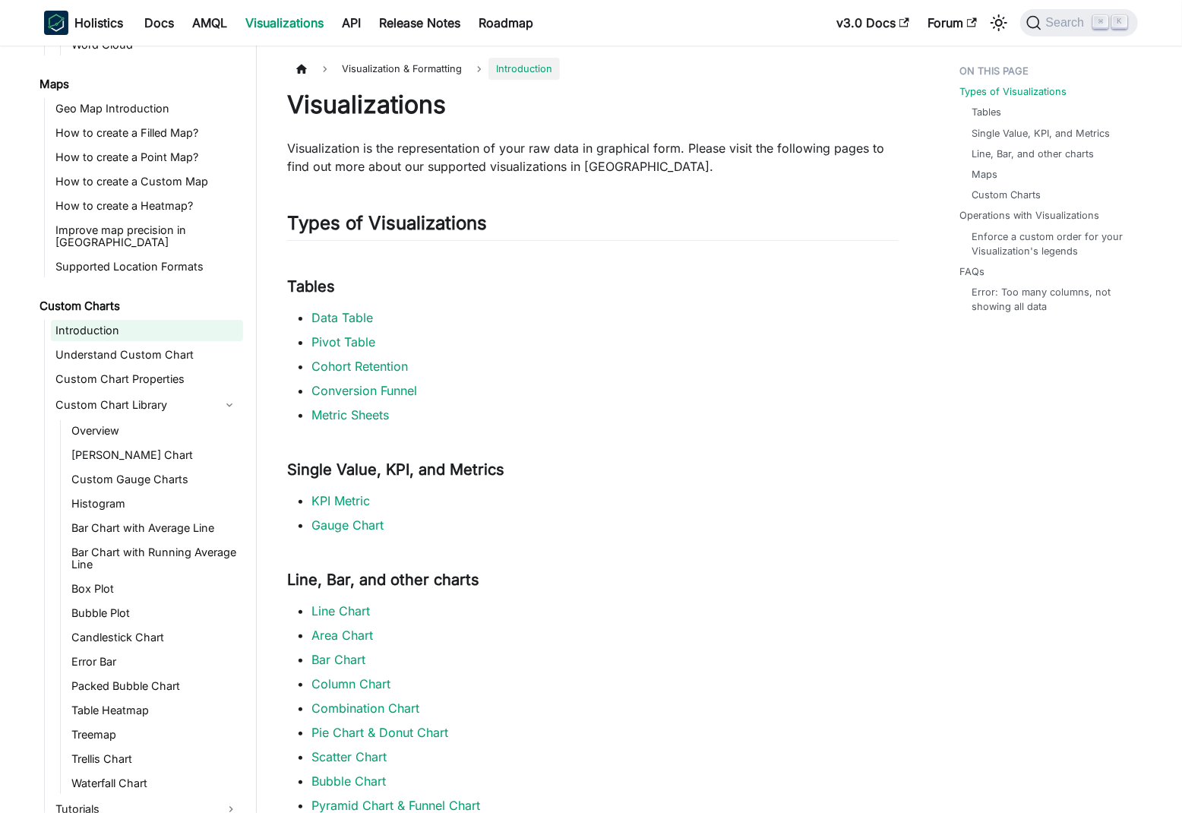
click at [162, 320] on link "Introduction" at bounding box center [147, 330] width 192 height 21
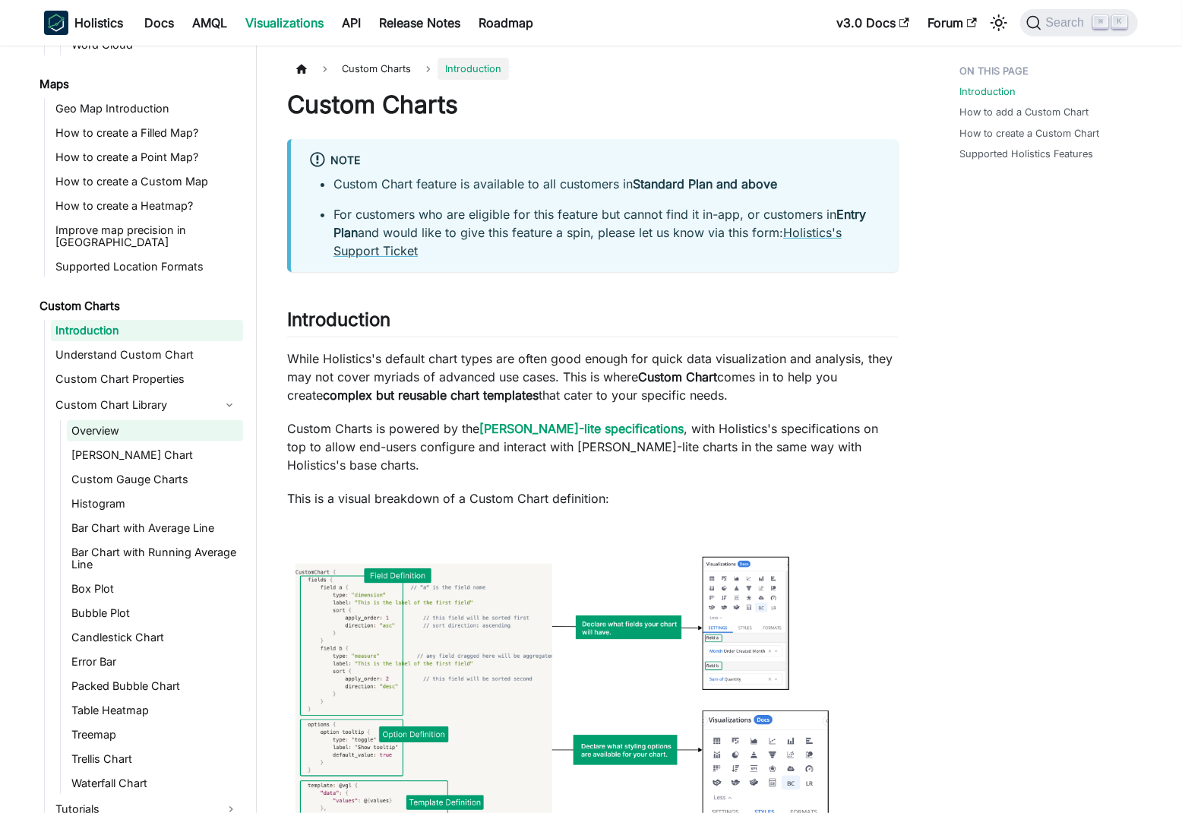
click at [152, 420] on link "Overview" at bounding box center [155, 430] width 176 height 21
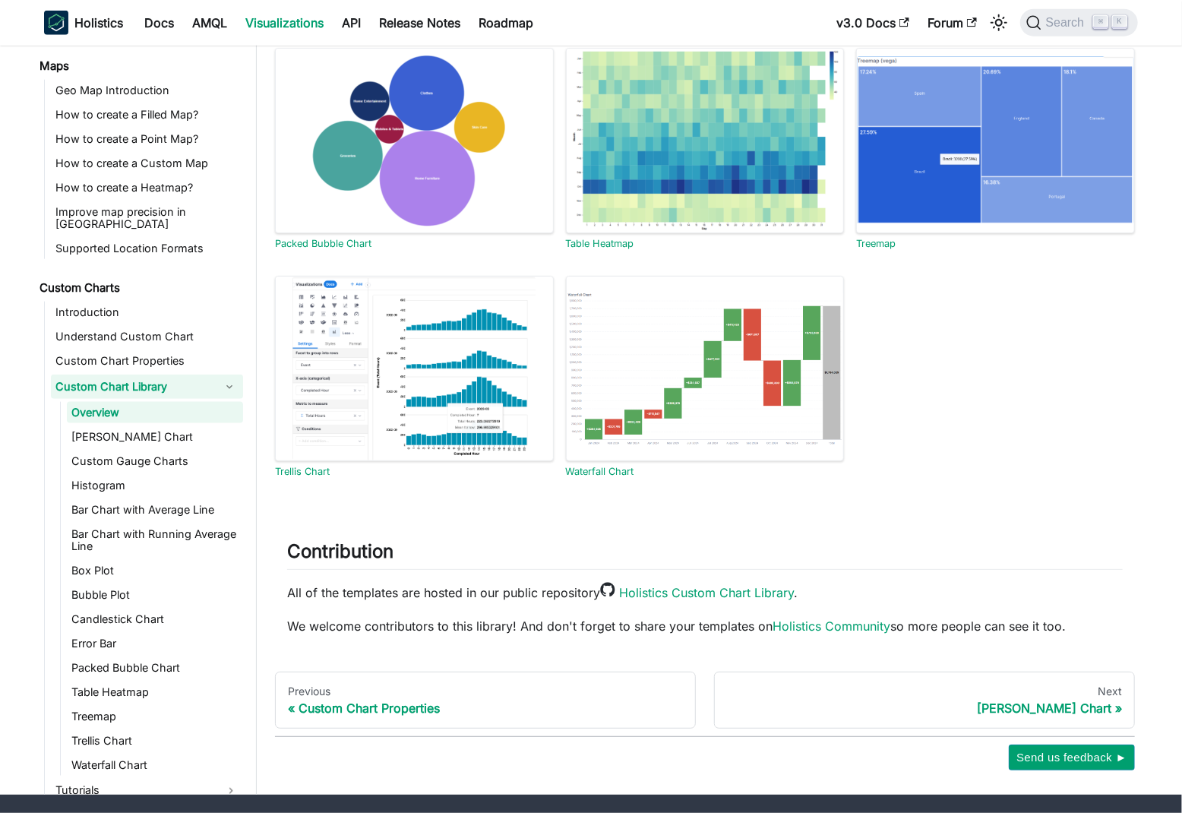
scroll to position [852, 0]
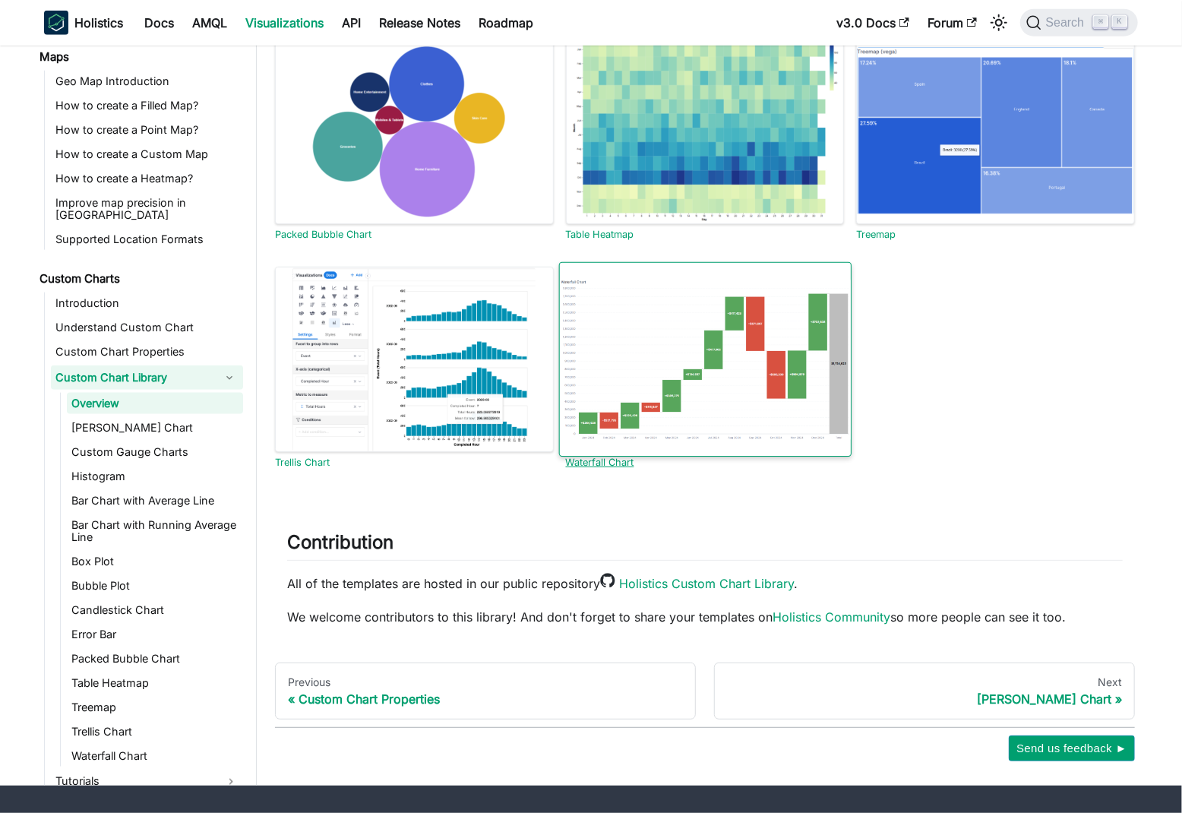
click at [659, 378] on div at bounding box center [704, 359] width 293 height 195
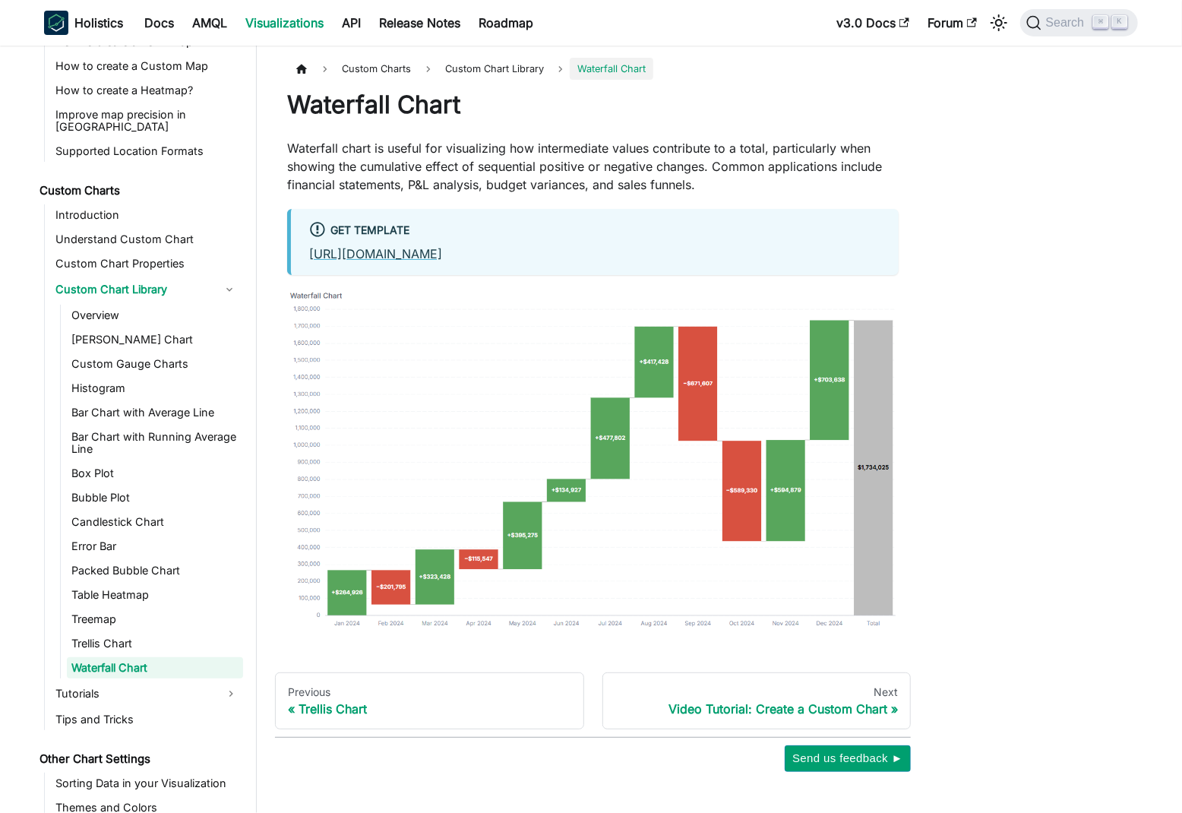
scroll to position [732, 0]
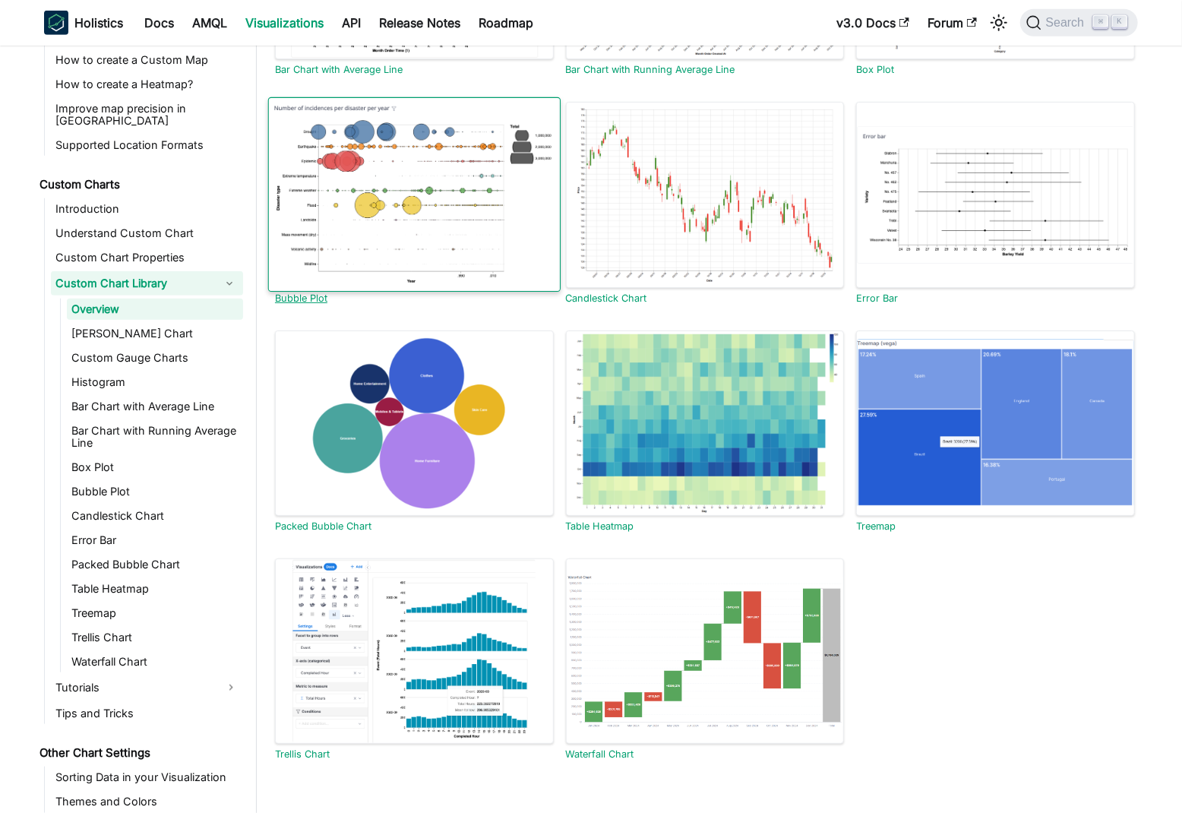
scroll to position [599, 0]
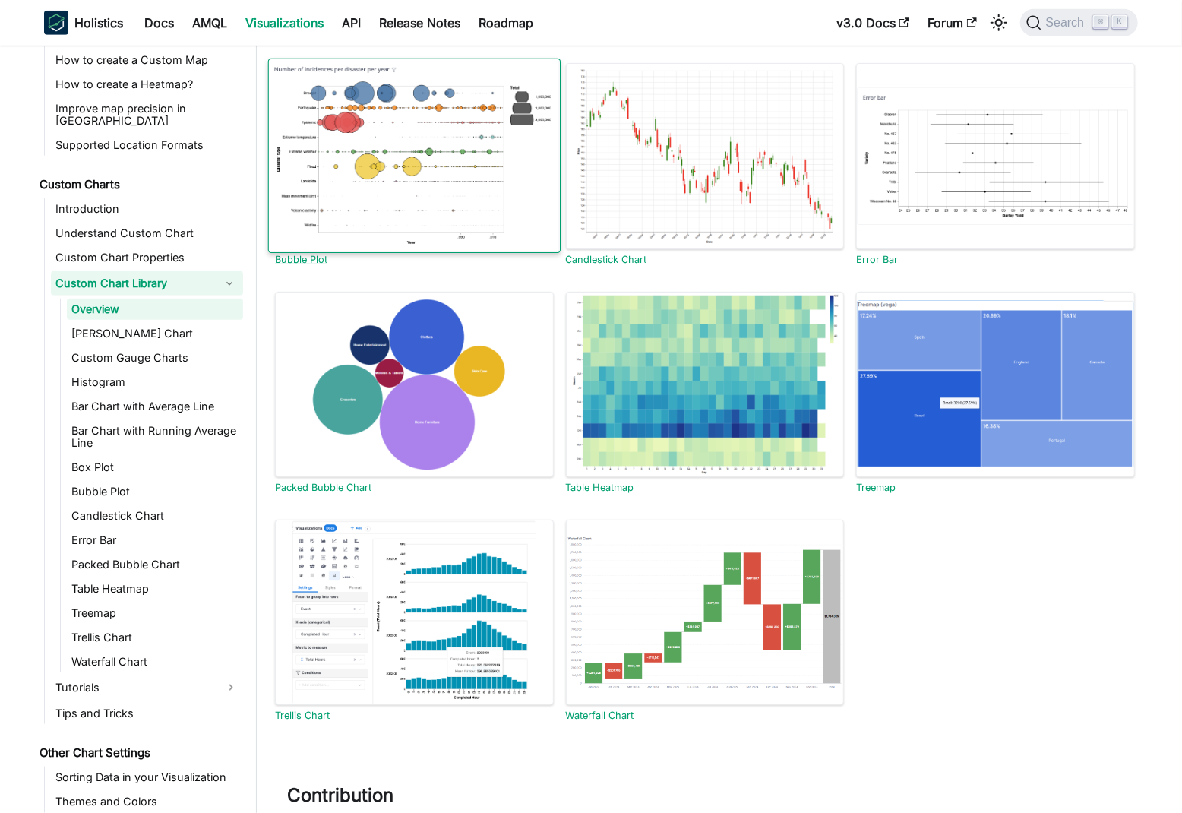
click at [444, 391] on div at bounding box center [414, 384] width 279 height 185
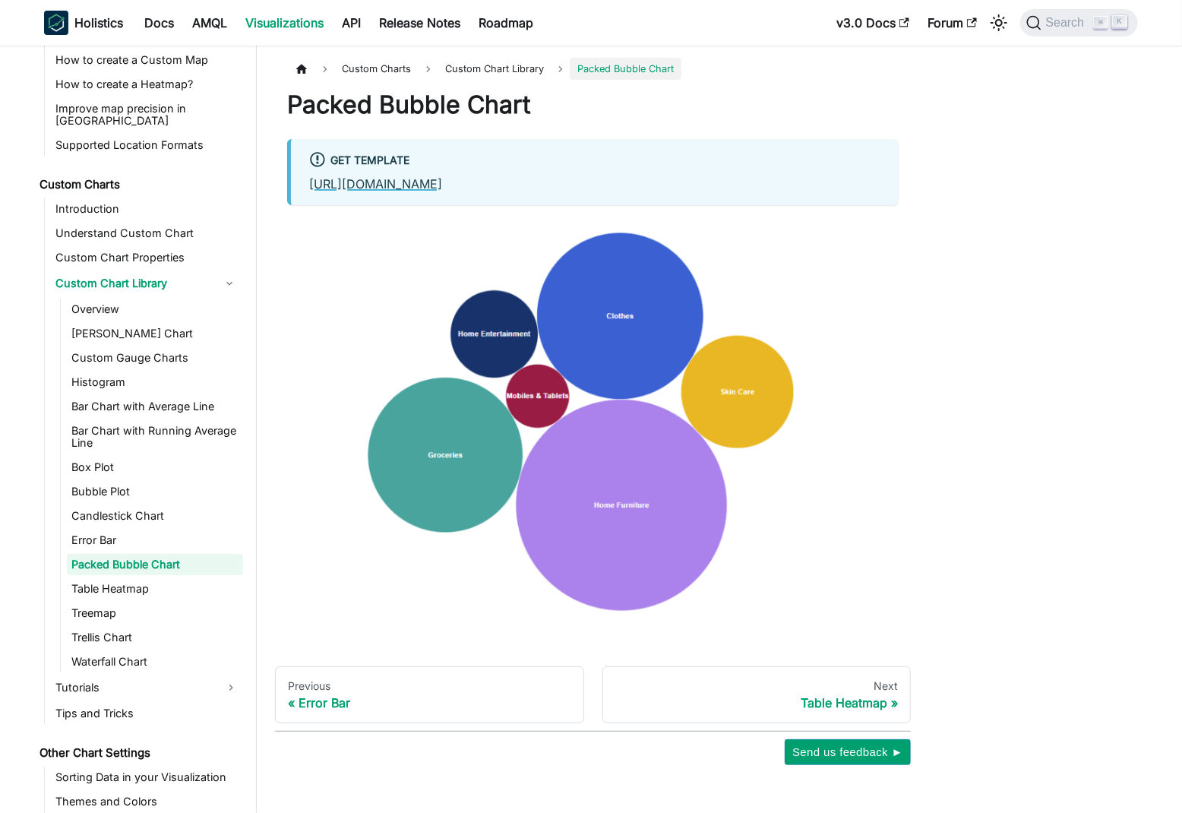
click at [442, 188] on link "[URL][DOMAIN_NAME]" at bounding box center [375, 183] width 133 height 15
